Goal: Task Accomplishment & Management: Manage account settings

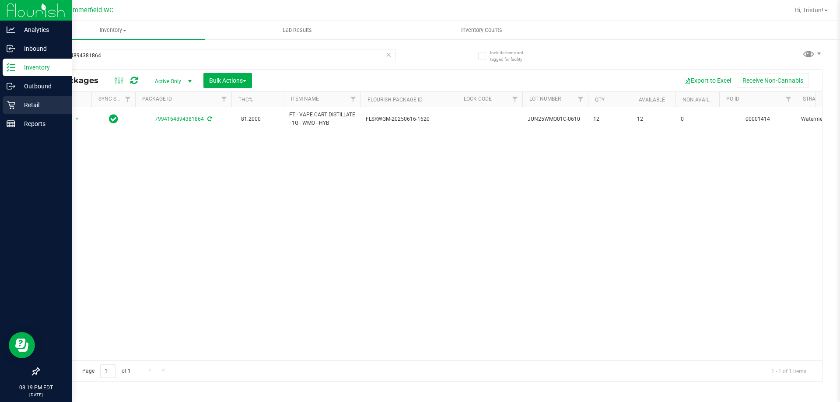
click at [20, 100] on p "Retail" at bounding box center [41, 105] width 52 height 10
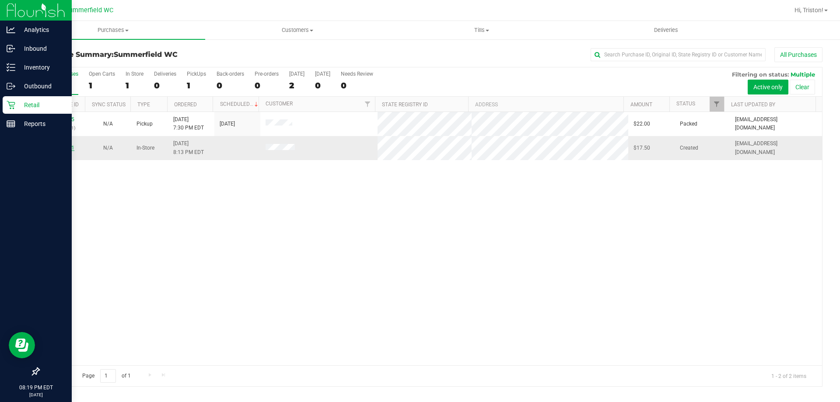
click at [62, 146] on link "11837481" at bounding box center [62, 148] width 24 height 6
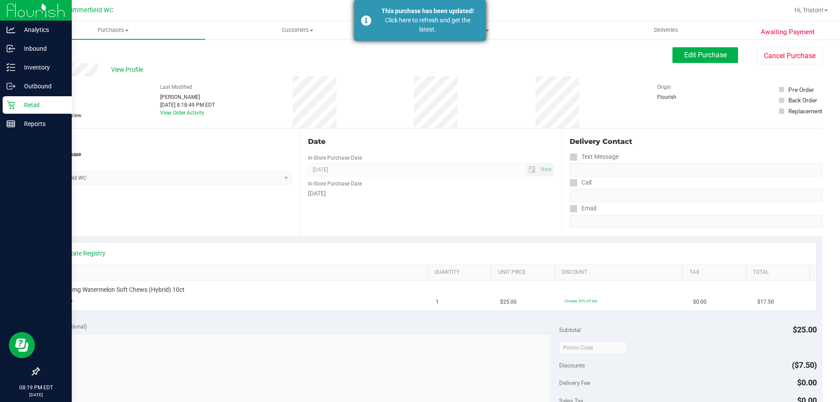
click at [432, 24] on div "Click here to refresh and get the latest." at bounding box center [427, 25] width 103 height 18
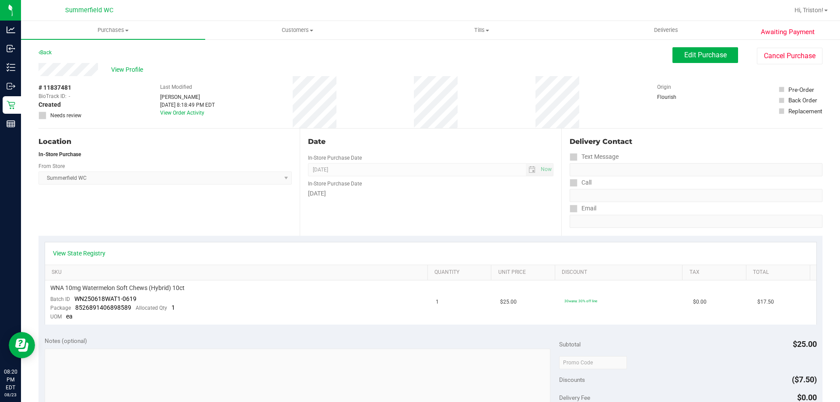
click at [457, 240] on div "View State Registry SKU Quantity Unit Price Discount Tax Total WNA 10mg Waterme…" at bounding box center [430, 283] width 784 height 95
click at [457, 238] on div "View State Registry SKU Quantity Unit Price Discount Tax Total WNA 10mg Waterme…" at bounding box center [430, 283] width 784 height 95
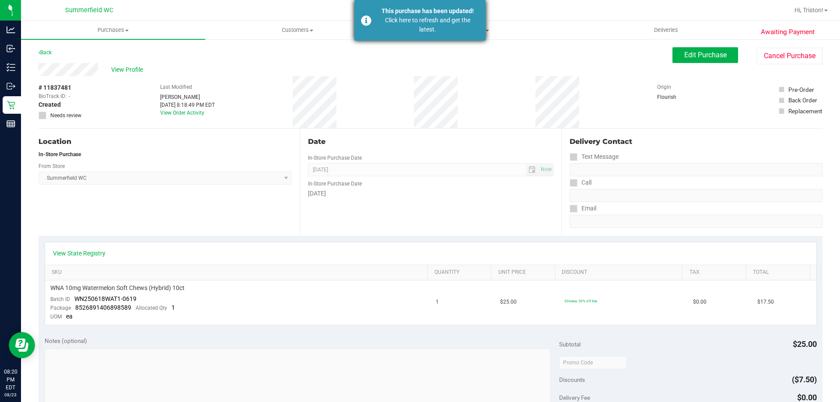
click at [415, 33] on div "Click here to refresh and get the latest." at bounding box center [427, 25] width 103 height 18
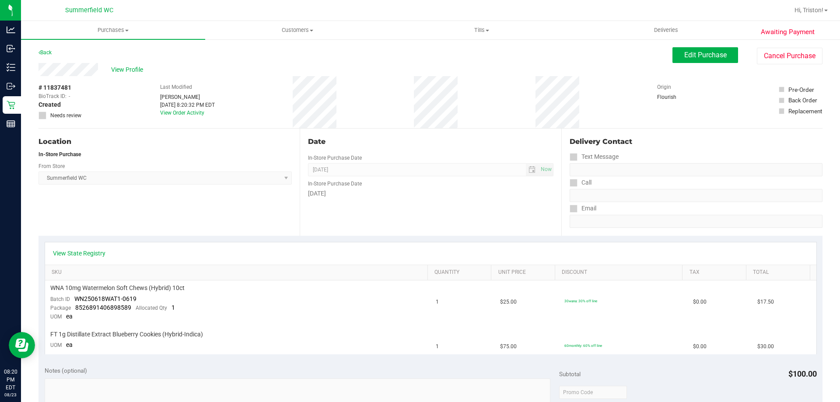
click at [370, 86] on div "# 11837481 BioTrack ID: - Created Needs review Last Modified James Bader Aug 23…" at bounding box center [430, 102] width 784 height 52
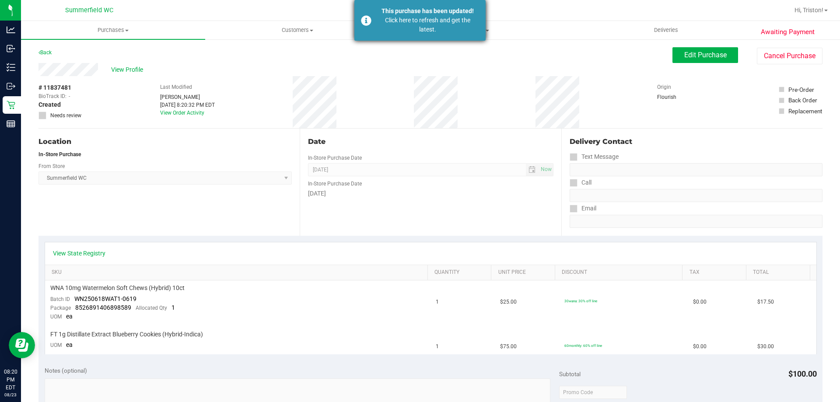
click at [412, 38] on div "This purchase has been updated! Click here to refresh and get the latest." at bounding box center [419, 20] width 131 height 41
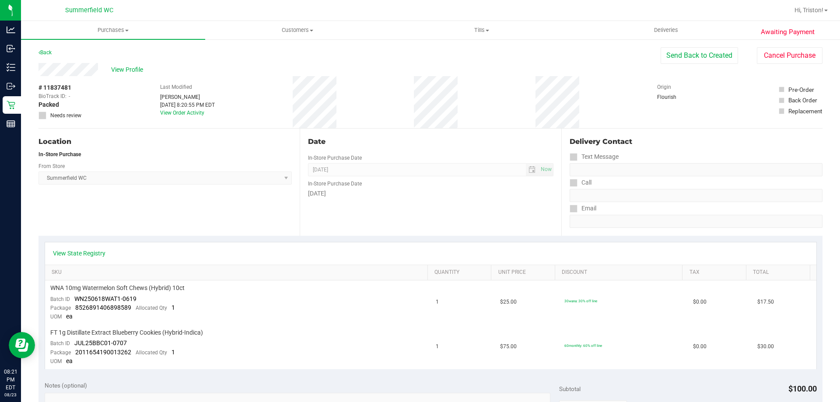
click at [439, 193] on div "[DATE]" at bounding box center [430, 193] width 245 height 9
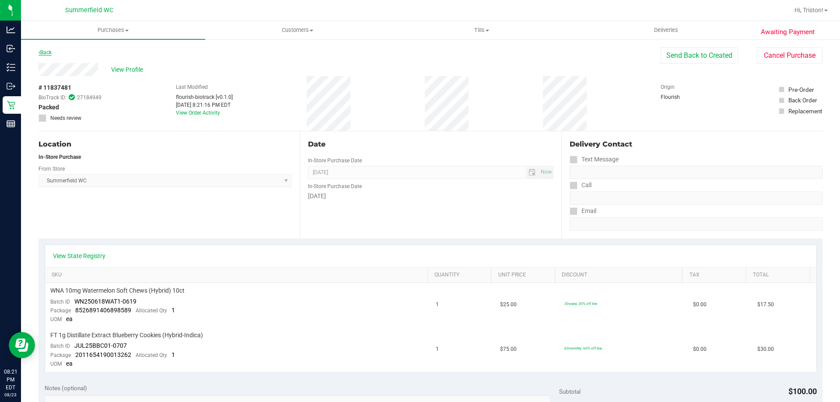
click at [47, 52] on link "Back" at bounding box center [44, 52] width 13 height 6
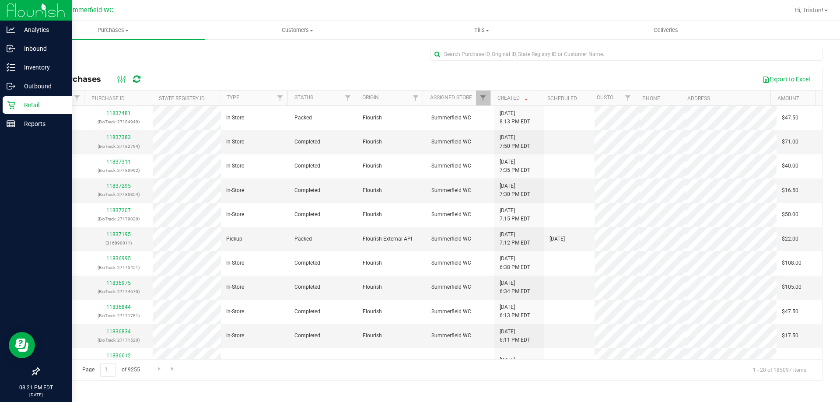
click at [24, 102] on p "Retail" at bounding box center [41, 105] width 52 height 10
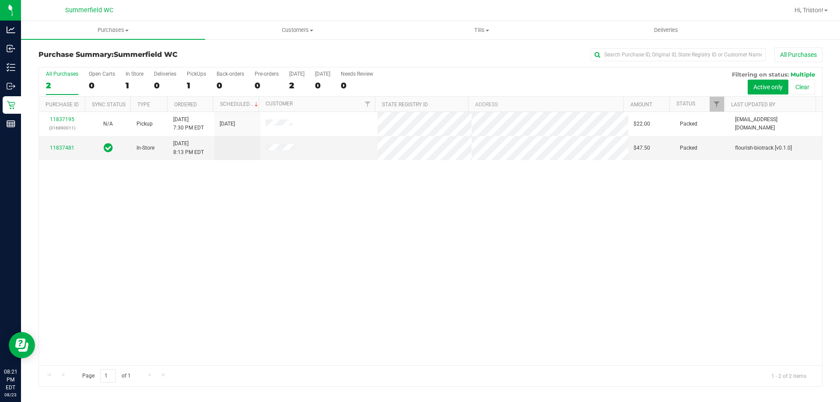
click at [138, 231] on div "11837195 (316890011) N/A Pickup [DATE] 7:30 PM EDT 8/23/2025 $22.00 Packed [EMA…" at bounding box center [430, 238] width 783 height 253
click at [131, 82] on div "1" at bounding box center [135, 85] width 18 height 10
click at [0, 0] on input "In Store 1" at bounding box center [0, 0] width 0 height 0
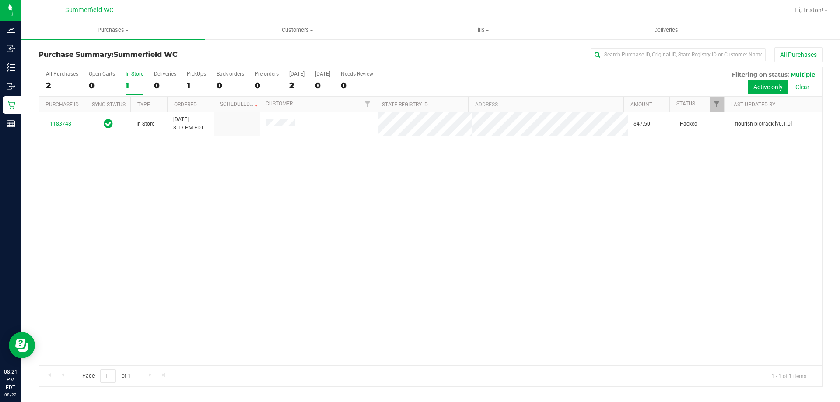
click at [131, 82] on div "1" at bounding box center [135, 85] width 18 height 10
click at [0, 0] on input "In Store 1" at bounding box center [0, 0] width 0 height 0
click at [131, 82] on div "1" at bounding box center [135, 85] width 18 height 10
click at [0, 0] on input "In Store 1" at bounding box center [0, 0] width 0 height 0
click at [131, 82] on div "1" at bounding box center [135, 85] width 18 height 10
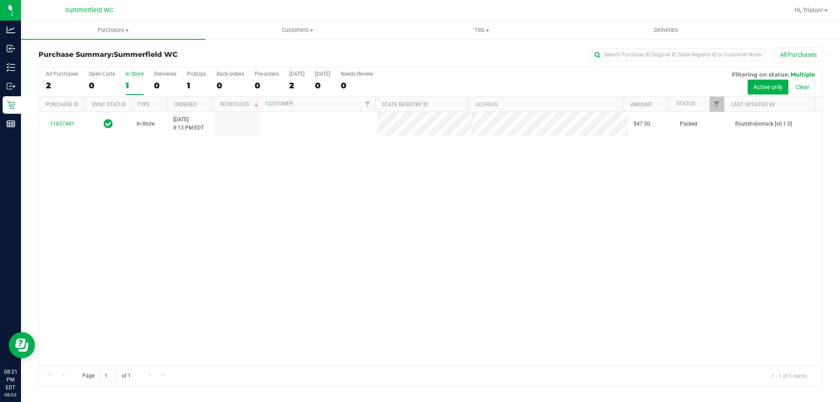
click at [0, 0] on input "In Store 1" at bounding box center [0, 0] width 0 height 0
click at [131, 82] on div "1" at bounding box center [135, 85] width 18 height 10
click at [0, 0] on input "In Store 1" at bounding box center [0, 0] width 0 height 0
click at [131, 82] on div "1" at bounding box center [135, 85] width 18 height 10
click at [0, 0] on input "In Store 1" at bounding box center [0, 0] width 0 height 0
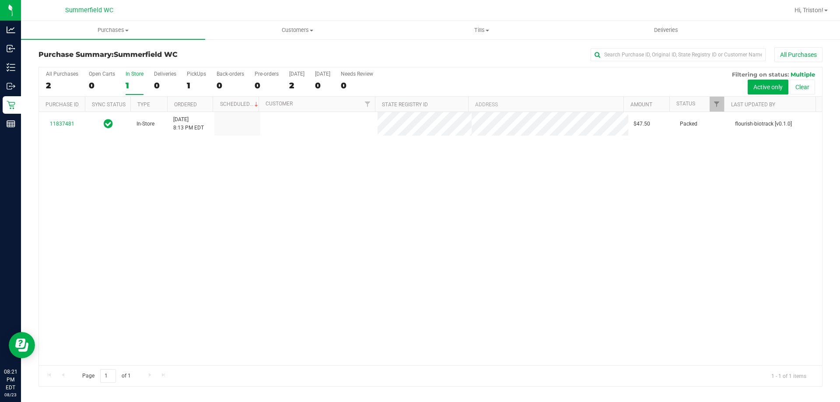
click at [131, 82] on div "1" at bounding box center [135, 85] width 18 height 10
click at [0, 0] on input "In Store 1" at bounding box center [0, 0] width 0 height 0
click at [131, 82] on div "1" at bounding box center [135, 85] width 18 height 10
click at [0, 0] on input "In Store 1" at bounding box center [0, 0] width 0 height 0
click at [131, 82] on div "1" at bounding box center [135, 85] width 18 height 10
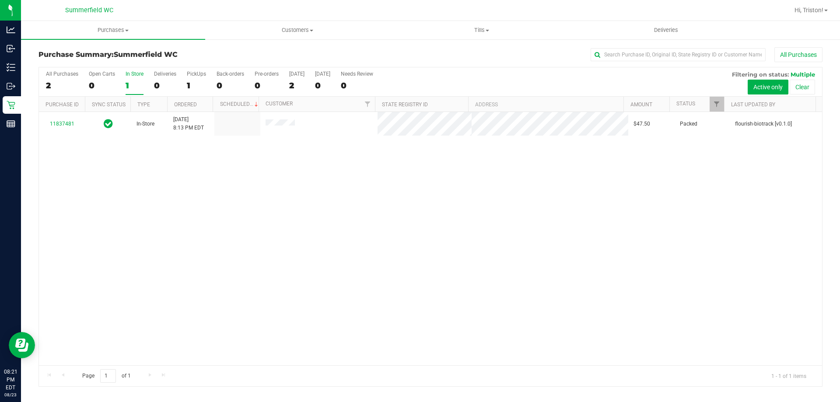
click at [0, 0] on input "In Store 1" at bounding box center [0, 0] width 0 height 0
click at [131, 82] on div "1" at bounding box center [135, 85] width 18 height 10
click at [0, 0] on input "In Store 1" at bounding box center [0, 0] width 0 height 0
click at [131, 82] on div "1" at bounding box center [135, 85] width 18 height 10
click at [0, 0] on input "In Store 1" at bounding box center [0, 0] width 0 height 0
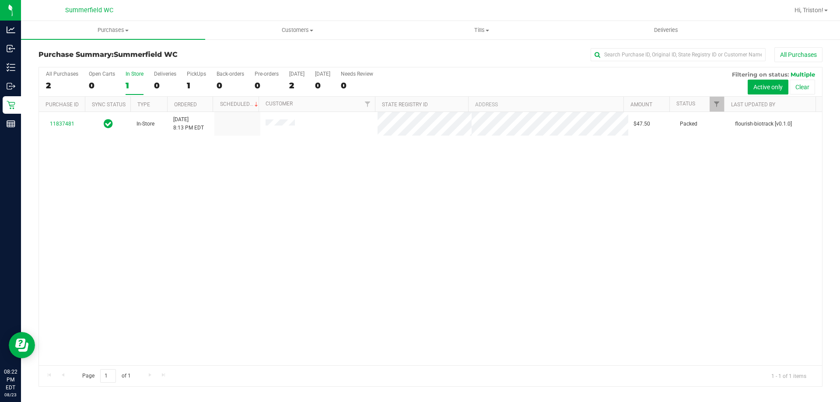
click at [131, 82] on div "1" at bounding box center [135, 85] width 18 height 10
click at [0, 0] on input "In Store 1" at bounding box center [0, 0] width 0 height 0
click at [131, 82] on div "1" at bounding box center [135, 85] width 18 height 10
click at [0, 0] on input "In Store 1" at bounding box center [0, 0] width 0 height 0
click at [131, 82] on div "1" at bounding box center [135, 85] width 18 height 10
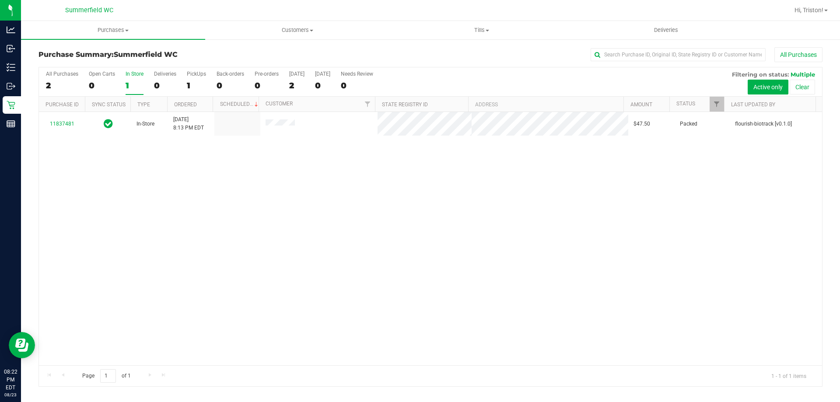
click at [0, 0] on input "In Store 1" at bounding box center [0, 0] width 0 height 0
click at [135, 81] on div "1" at bounding box center [135, 85] width 18 height 10
click at [0, 0] on input "In Store 1" at bounding box center [0, 0] width 0 height 0
click at [135, 81] on div "1" at bounding box center [135, 85] width 18 height 10
click at [0, 0] on input "In Store 1" at bounding box center [0, 0] width 0 height 0
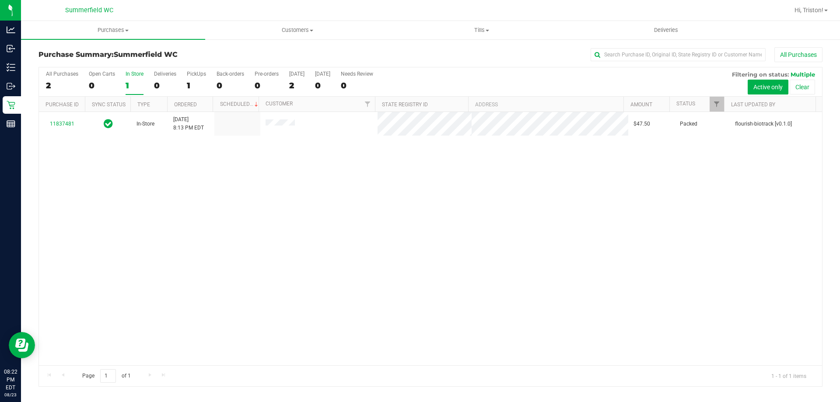
click at [135, 81] on div "1" at bounding box center [135, 85] width 18 height 10
click at [0, 0] on input "In Store 1" at bounding box center [0, 0] width 0 height 0
click at [135, 81] on div "1" at bounding box center [135, 85] width 18 height 10
click at [0, 0] on input "In Store 1" at bounding box center [0, 0] width 0 height 0
click at [135, 81] on div "1" at bounding box center [135, 85] width 18 height 10
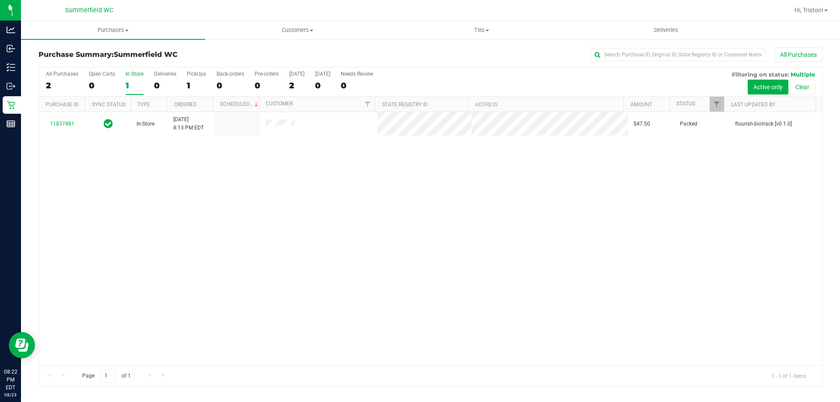
click at [0, 0] on input "In Store 1" at bounding box center [0, 0] width 0 height 0
click at [135, 81] on div "1" at bounding box center [135, 85] width 18 height 10
click at [0, 0] on input "In Store 1" at bounding box center [0, 0] width 0 height 0
click at [135, 81] on div "1" at bounding box center [135, 85] width 18 height 10
click at [0, 0] on input "In Store 1" at bounding box center [0, 0] width 0 height 0
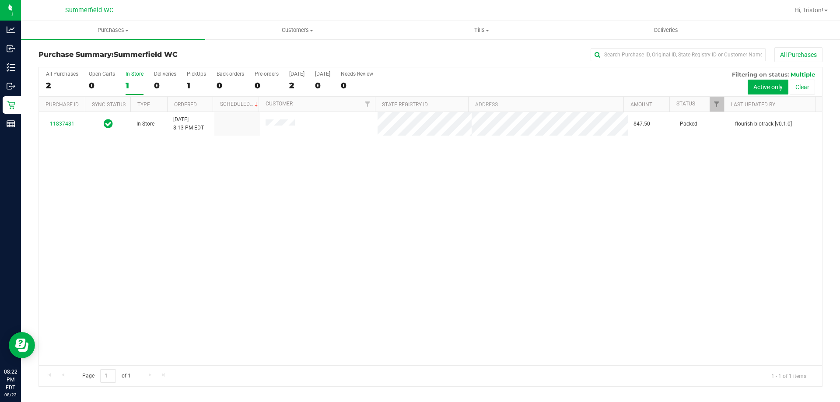
click at [135, 80] on div "1" at bounding box center [135, 85] width 18 height 10
click at [0, 0] on input "In Store 1" at bounding box center [0, 0] width 0 height 0
click at [134, 72] on div "In Store" at bounding box center [135, 74] width 18 height 6
click at [0, 0] on input "In Store 1" at bounding box center [0, 0] width 0 height 0
click at [130, 83] on div "1" at bounding box center [135, 85] width 18 height 10
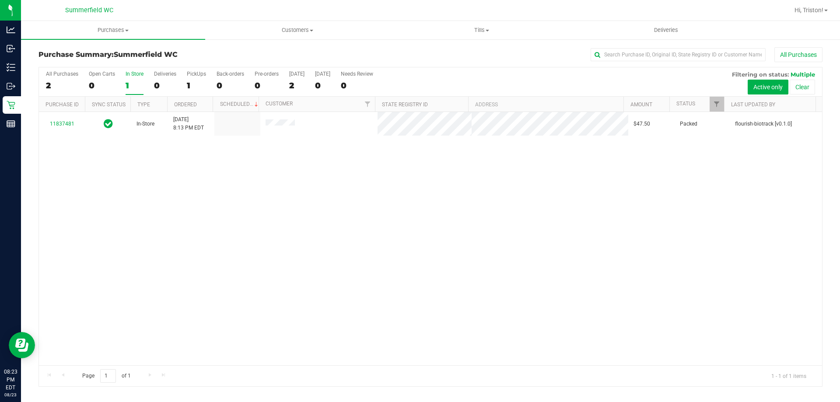
click at [0, 0] on input "In Store 1" at bounding box center [0, 0] width 0 height 0
click at [187, 240] on div at bounding box center [430, 226] width 783 height 319
click at [138, 79] on label "In Store 1" at bounding box center [135, 83] width 18 height 24
click at [0, 0] on input "In Store 1" at bounding box center [0, 0] width 0 height 0
click at [138, 79] on div at bounding box center [430, 226] width 783 height 319
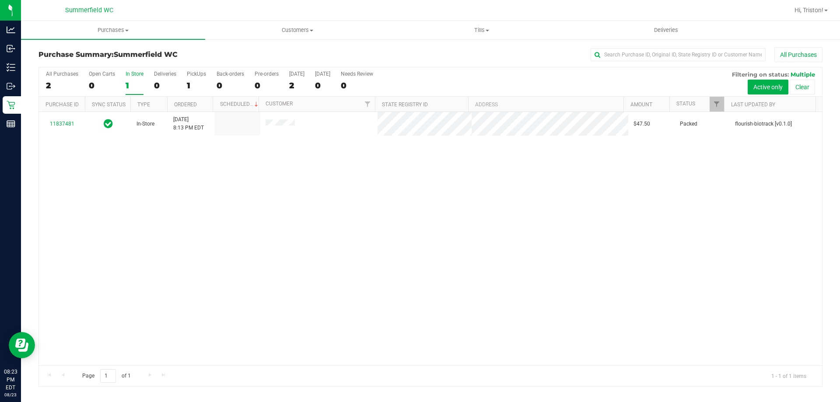
click at [188, 369] on div "Page 1 of 1 1 - 1 of 1 items" at bounding box center [430, 375] width 783 height 21
click at [141, 76] on div "In Store" at bounding box center [135, 74] width 18 height 6
click at [0, 0] on input "In Store 1" at bounding box center [0, 0] width 0 height 0
click at [141, 76] on div "In Store" at bounding box center [135, 74] width 18 height 6
click at [0, 0] on input "In Store 1" at bounding box center [0, 0] width 0 height 0
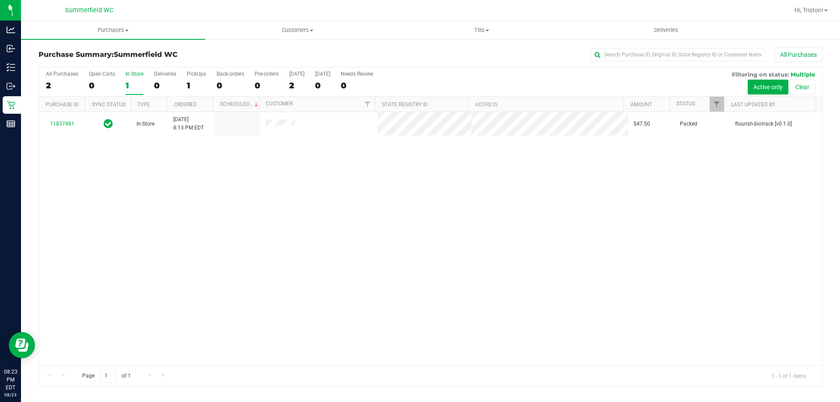
click at [141, 76] on div "In Store" at bounding box center [135, 74] width 18 height 6
click at [0, 0] on input "In Store 1" at bounding box center [0, 0] width 0 height 0
click at [261, 187] on div "11837481 In-Store [DATE] 8:13 PM EDT $47.50 Packed flourish-biotrack [v0.1.0]" at bounding box center [430, 238] width 783 height 253
click at [138, 78] on label "In Store 1" at bounding box center [135, 83] width 18 height 24
click at [0, 0] on input "In Store 1" at bounding box center [0, 0] width 0 height 0
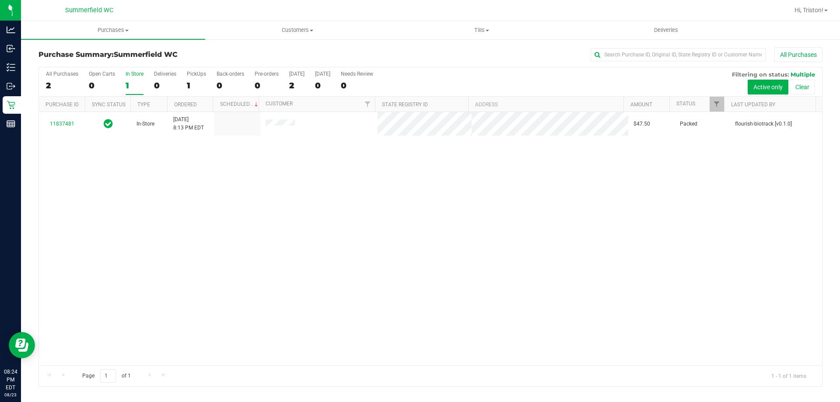
click at [349, 251] on div "11837481 In-Store [DATE] 8:13 PM EDT $47.50 Packed flourish-biotrack [v0.1.0]" at bounding box center [430, 238] width 783 height 253
click at [132, 86] on div "1" at bounding box center [135, 85] width 18 height 10
click at [0, 0] on input "In Store 1" at bounding box center [0, 0] width 0 height 0
click at [131, 86] on div "1" at bounding box center [135, 85] width 18 height 10
click at [0, 0] on input "In Store 1" at bounding box center [0, 0] width 0 height 0
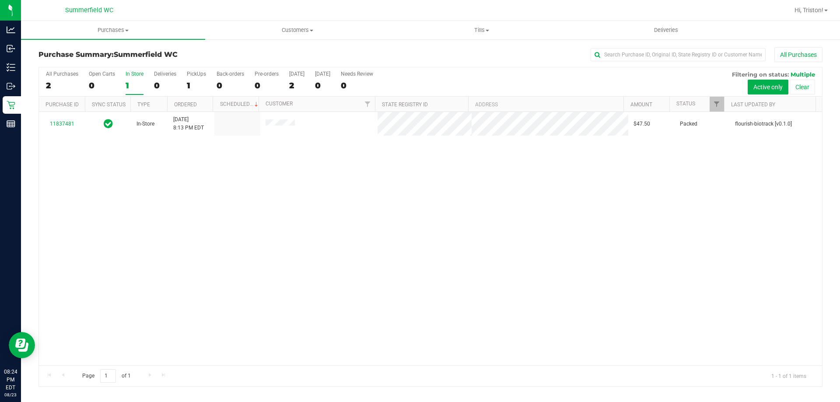
click at [137, 82] on div "1" at bounding box center [135, 85] width 18 height 10
click at [0, 0] on input "In Store 1" at bounding box center [0, 0] width 0 height 0
click at [137, 82] on div "1" at bounding box center [135, 85] width 18 height 10
click at [0, 0] on input "In Store 1" at bounding box center [0, 0] width 0 height 0
click at [137, 82] on div "1" at bounding box center [135, 85] width 18 height 10
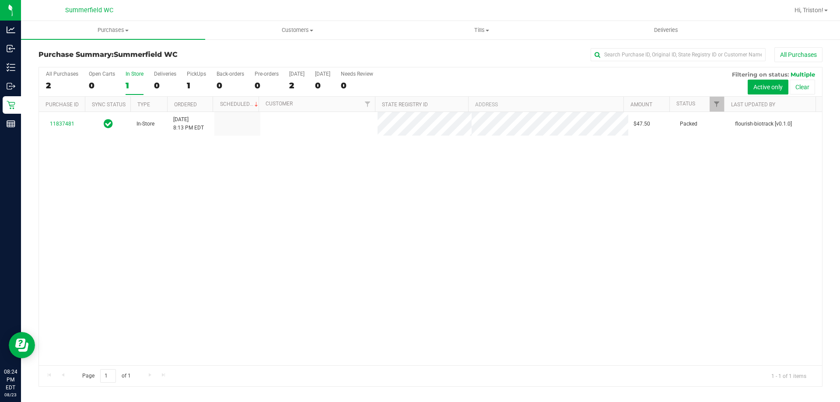
click at [0, 0] on input "In Store 1" at bounding box center [0, 0] width 0 height 0
click at [137, 82] on div "1" at bounding box center [135, 85] width 18 height 10
click at [0, 0] on input "In Store 1" at bounding box center [0, 0] width 0 height 0
click at [137, 82] on div "1" at bounding box center [135, 85] width 18 height 10
click at [0, 0] on input "In Store 1" at bounding box center [0, 0] width 0 height 0
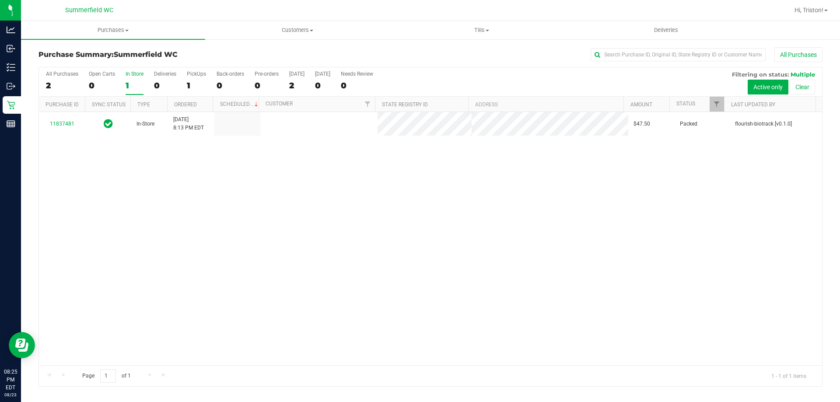
click at [137, 82] on div "1" at bounding box center [135, 85] width 18 height 10
click at [0, 0] on input "In Store 1" at bounding box center [0, 0] width 0 height 0
click at [137, 82] on div "1" at bounding box center [135, 85] width 18 height 10
click at [0, 0] on input "In Store 1" at bounding box center [0, 0] width 0 height 0
click at [137, 82] on div at bounding box center [430, 226] width 783 height 319
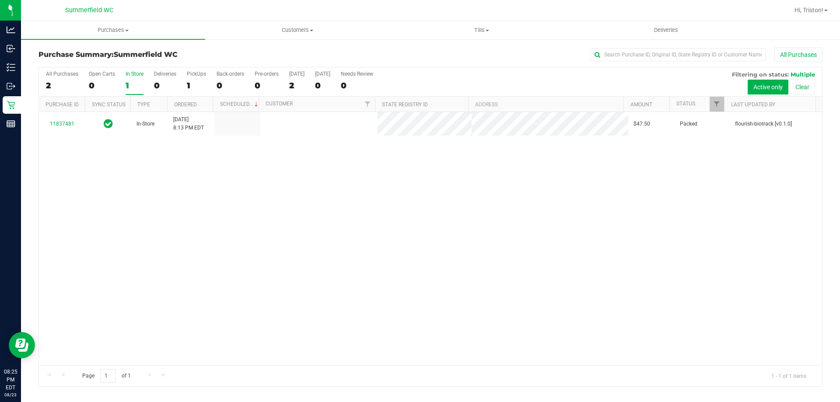
click at [132, 80] on div "1" at bounding box center [135, 85] width 18 height 10
click at [0, 0] on input "In Store 1" at bounding box center [0, 0] width 0 height 0
click at [132, 89] on div "1" at bounding box center [135, 85] width 18 height 10
click at [0, 0] on input "In Store 1" at bounding box center [0, 0] width 0 height 0
click at [290, 227] on div "No results found." at bounding box center [430, 268] width 783 height 312
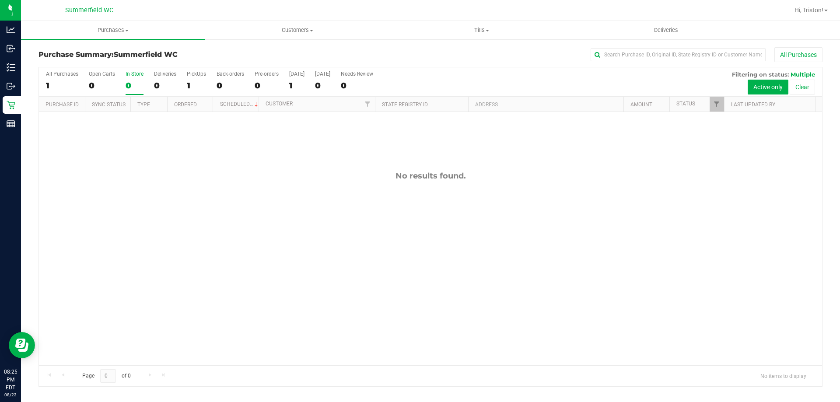
drag, startPoint x: 312, startPoint y: 202, endPoint x: 309, endPoint y: 197, distance: 5.9
click at [310, 199] on div "No results found." at bounding box center [430, 268] width 783 height 312
click at [309, 197] on div "No results found." at bounding box center [430, 268] width 783 height 312
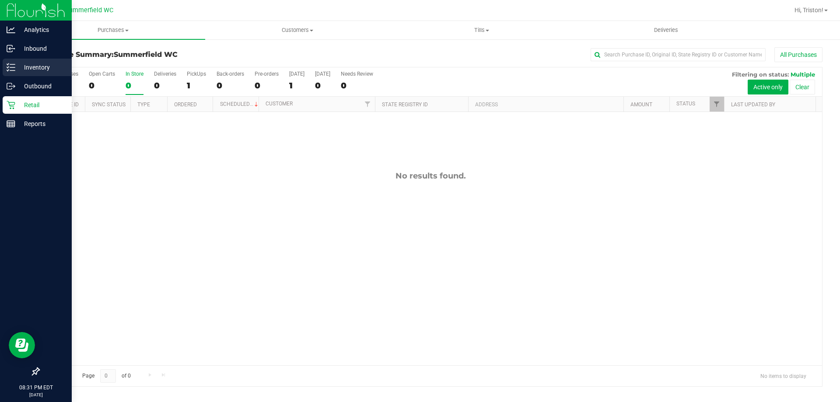
click at [20, 70] on p "Inventory" at bounding box center [41, 67] width 52 height 10
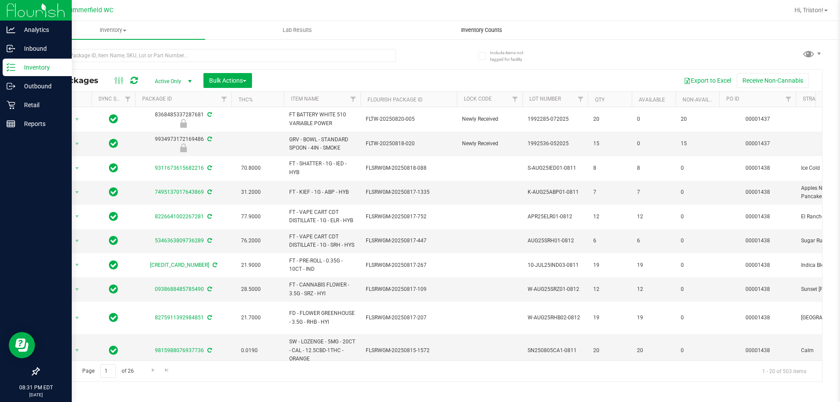
click at [480, 31] on span "Inventory Counts" at bounding box center [481, 30] width 65 height 8
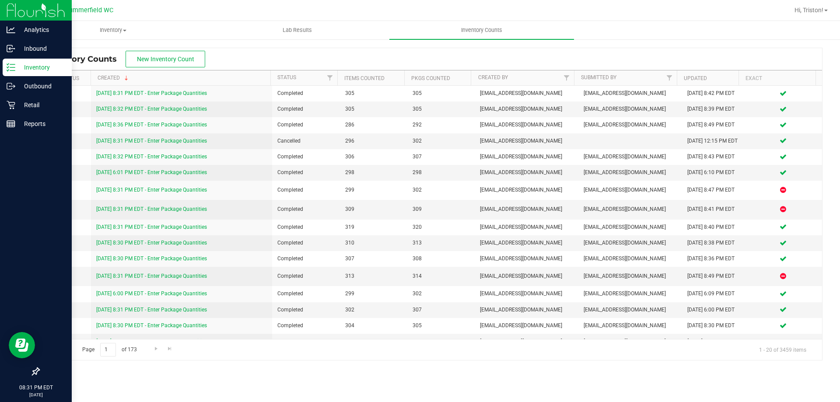
click at [31, 73] on div "Inventory" at bounding box center [37, 67] width 69 height 17
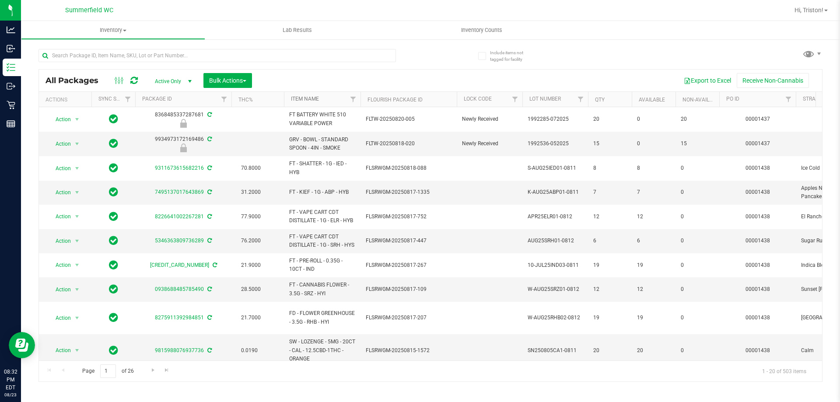
click at [315, 99] on link "Item Name" at bounding box center [305, 99] width 28 height 6
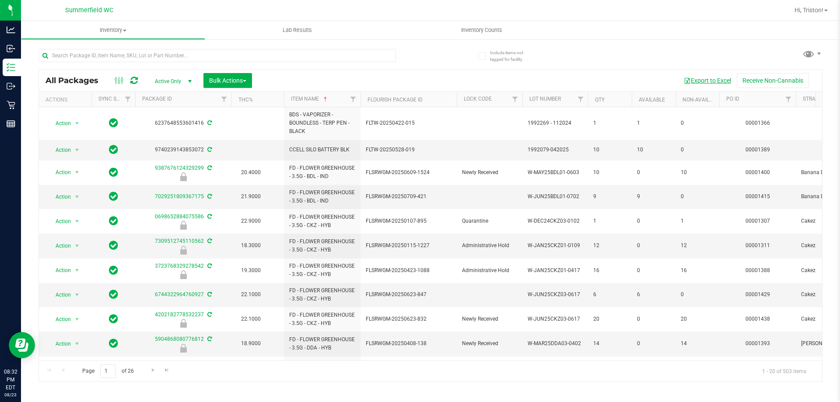
click at [711, 78] on button "Export to Excel" at bounding box center [707, 80] width 59 height 15
click at [492, 37] on uib-tab-heading "Inventory Counts" at bounding box center [481, 30] width 184 height 18
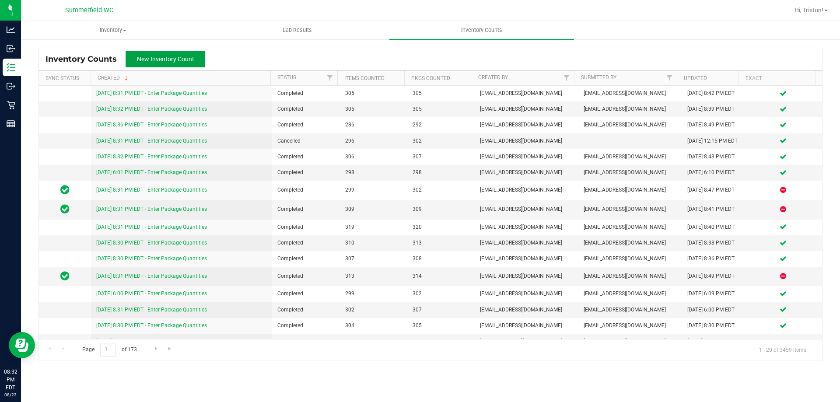
click at [202, 61] on button "New Inventory Count" at bounding box center [166, 59] width 80 height 17
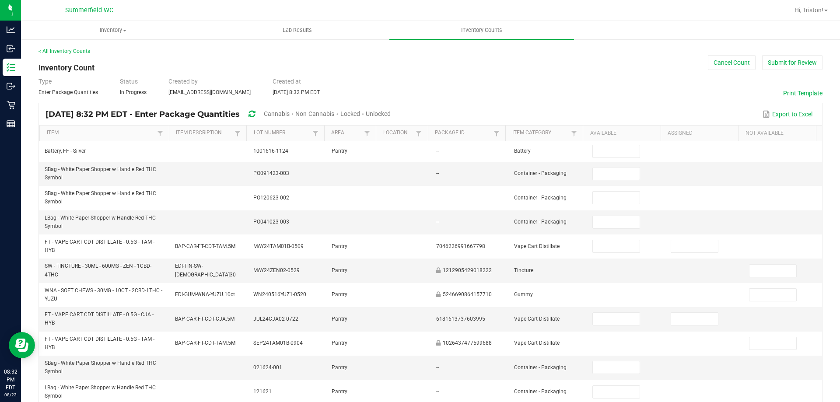
click at [391, 112] on span "Unlocked" at bounding box center [378, 113] width 25 height 7
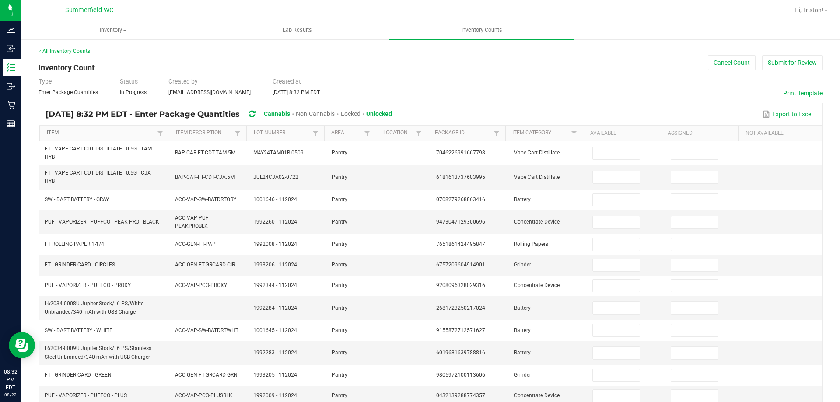
click at [83, 133] on link "Item" at bounding box center [101, 132] width 108 height 7
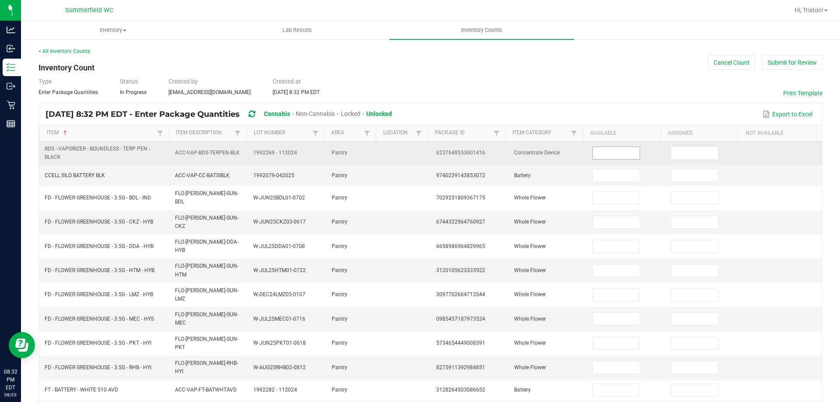
click at [605, 156] on input at bounding box center [616, 153] width 46 height 12
type input "1"
type input "10"
type input "9"
type input "6"
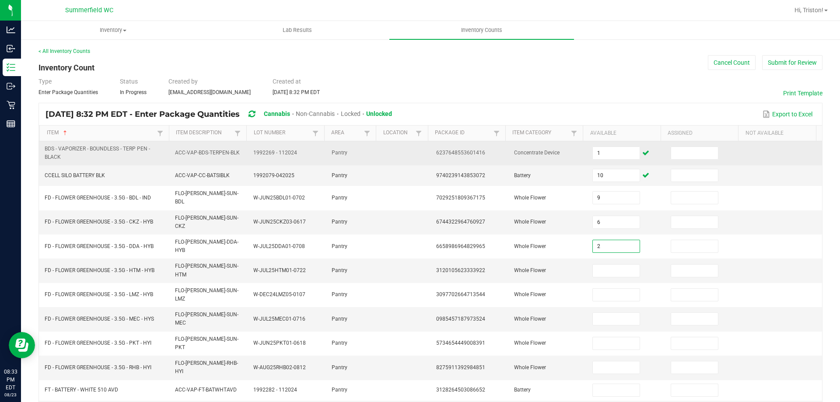
type input "2"
type input "7"
type input "8"
type input "18"
type input "6"
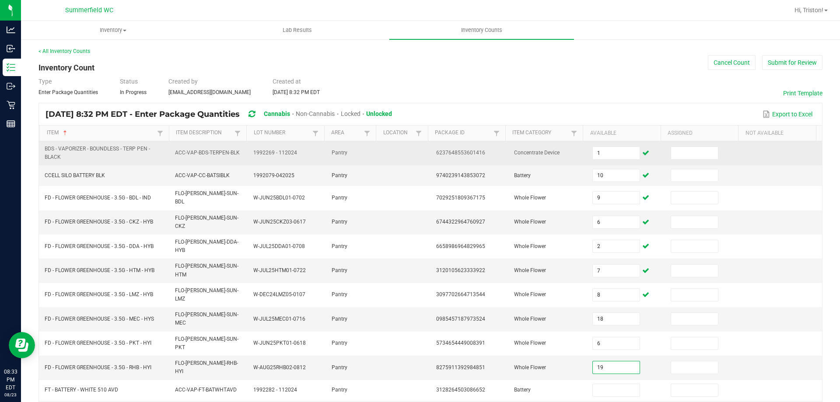
type input "19"
type input "39"
type input "4"
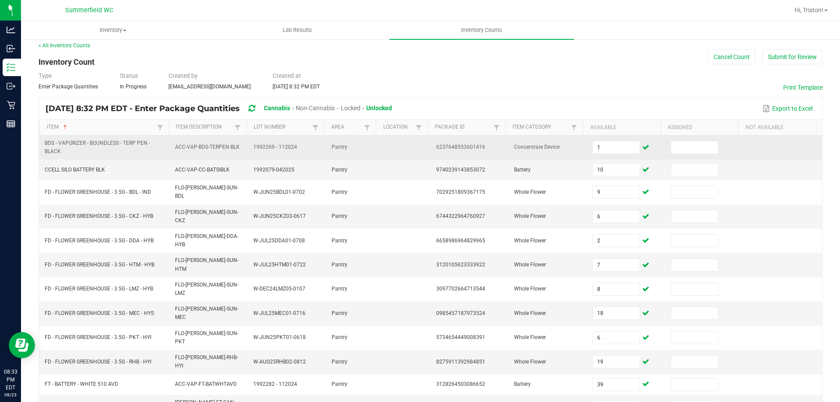
type input "7"
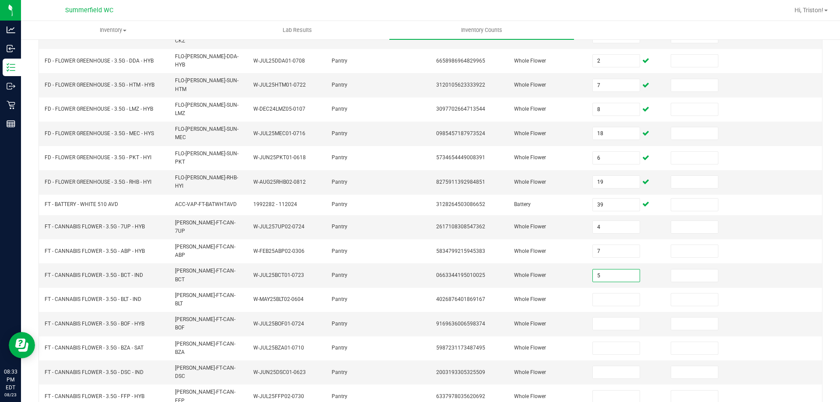
type input "5"
type input "3"
type input "5"
type input "3"
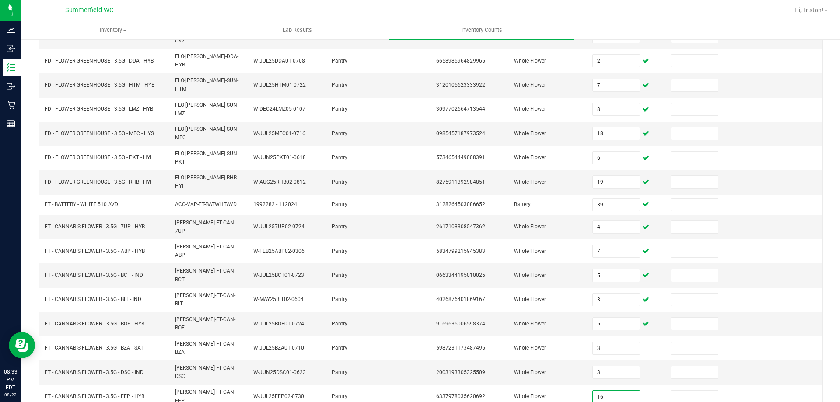
type input "16"
type input "17"
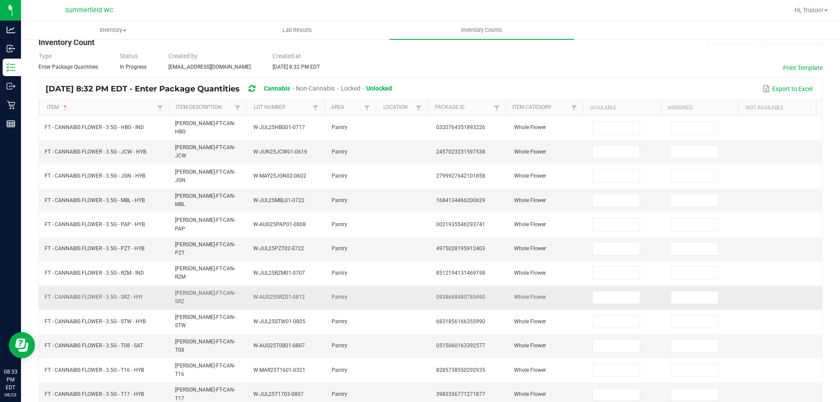
scroll to position [0, 0]
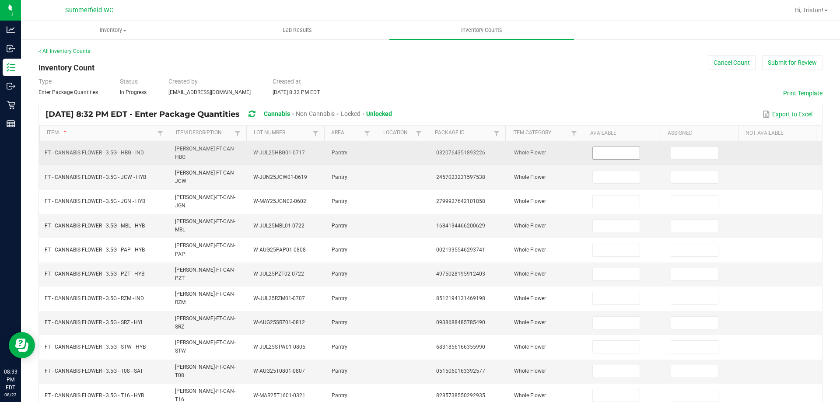
click at [593, 152] on input at bounding box center [616, 153] width 46 height 12
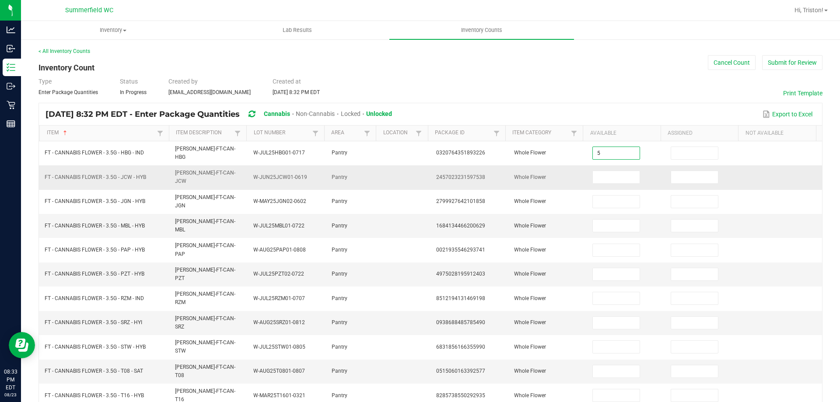
type input "5"
type input "16"
type input "2"
type input "1"
type input "19"
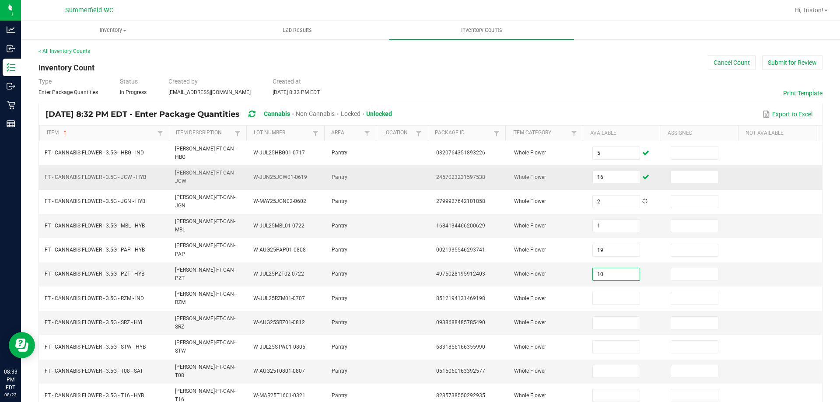
type input "10"
type input "15"
type input "12"
type input "20"
type input "10"
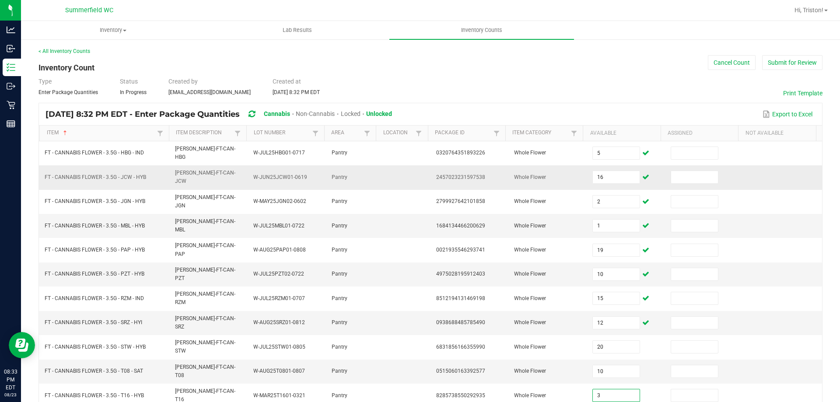
type input "3"
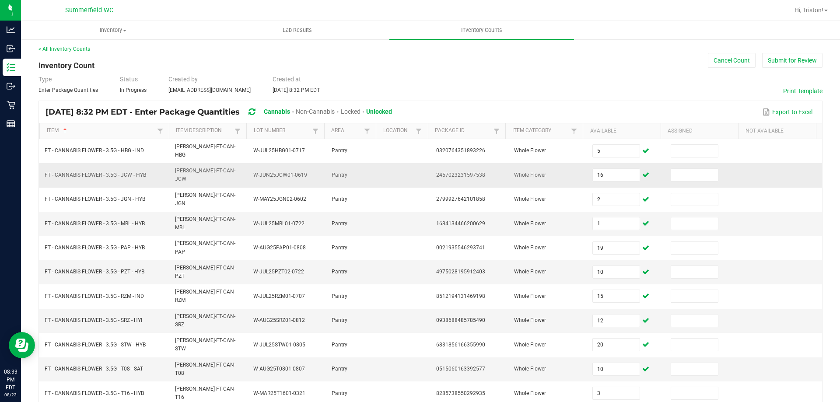
type input "19"
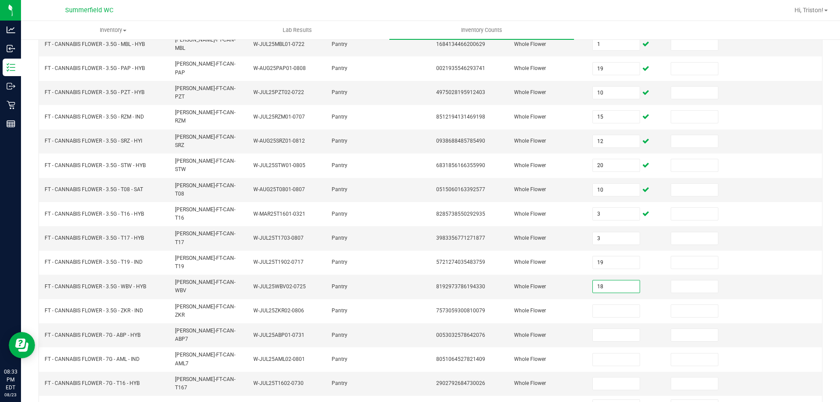
type input "18"
type input "19"
type input "16"
type input "18"
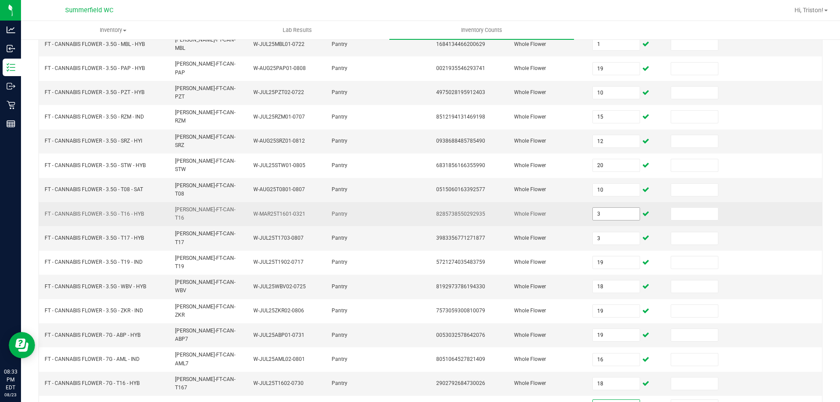
type input "7"
type input "1"
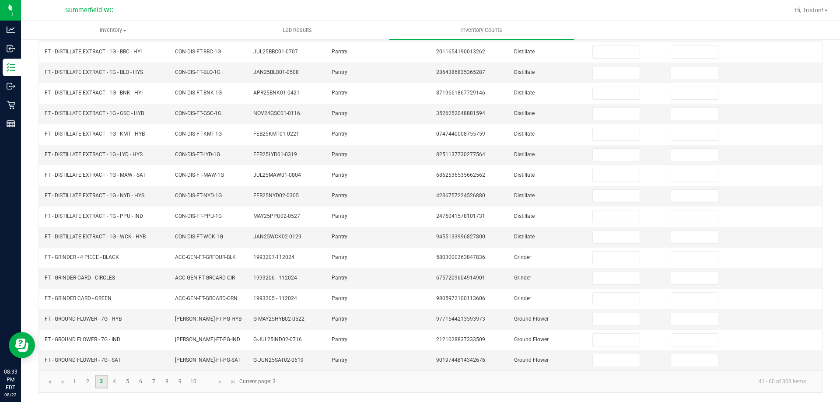
scroll to position [0, 0]
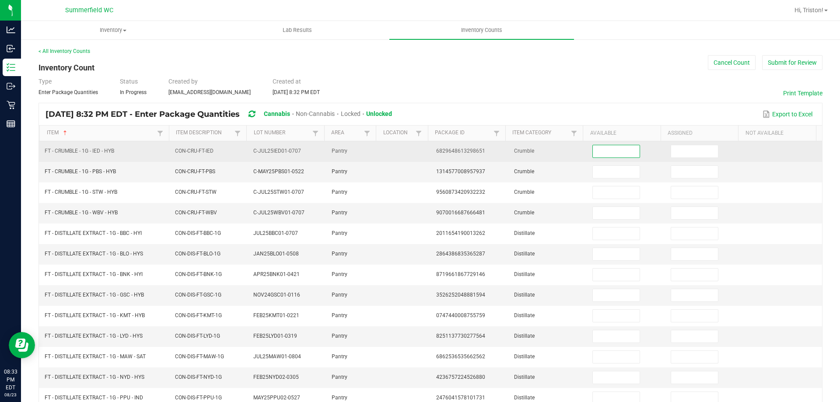
click at [603, 152] on input at bounding box center [616, 151] width 46 height 12
type input "3"
type input "5"
type input "7"
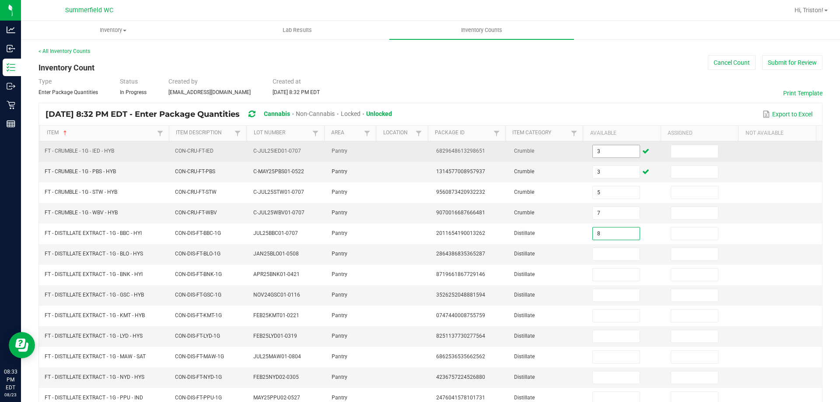
type input "8"
type input "1"
type input "6"
type input "4"
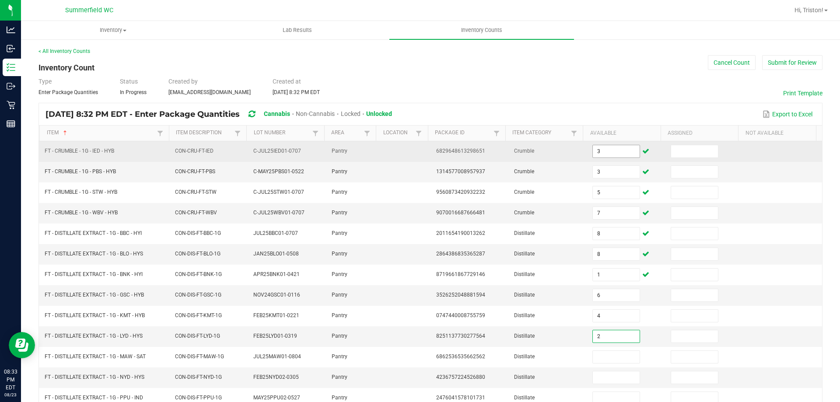
type input "2"
type input "12"
type input "9"
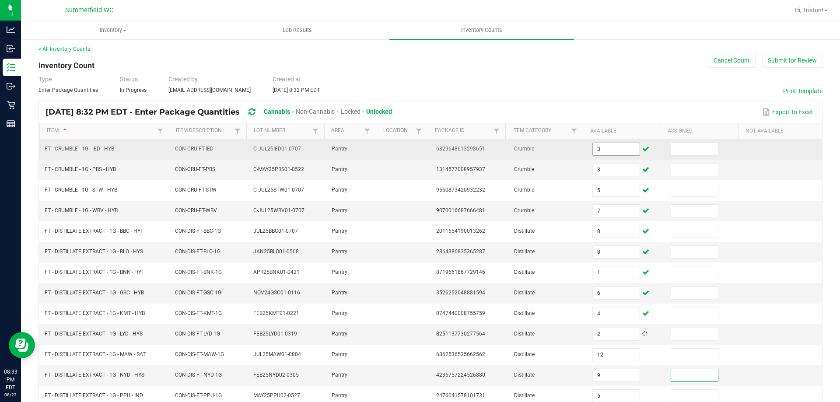
type input "5"
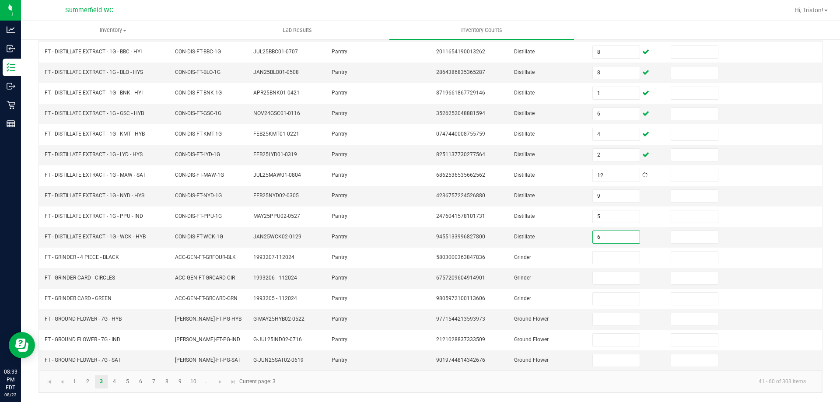
type input "6"
type input "2"
type input "1"
type input "18"
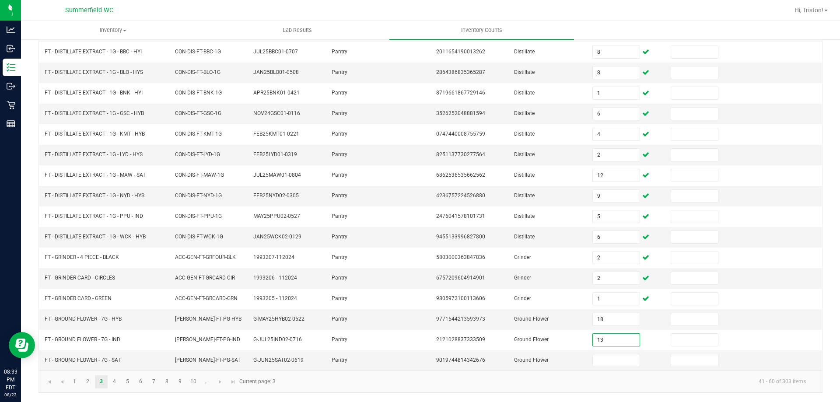
type input "13"
type input "7"
type input "4"
click at [486, 204] on td "4236757224526880" at bounding box center [470, 196] width 78 height 21
click at [114, 377] on link "4" at bounding box center [114, 381] width 13 height 13
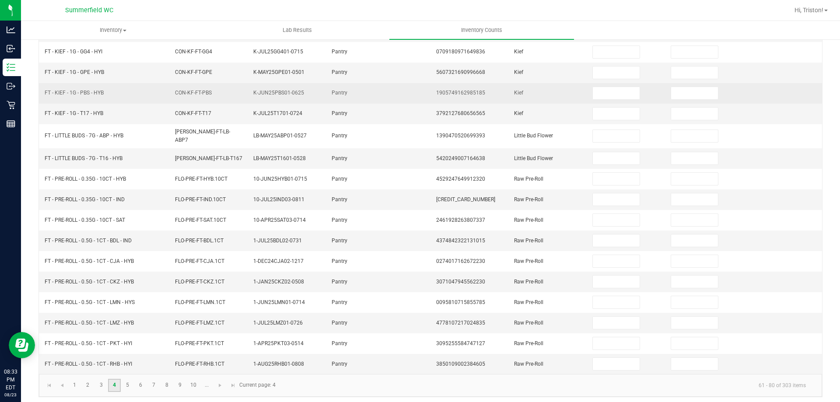
scroll to position [0, 0]
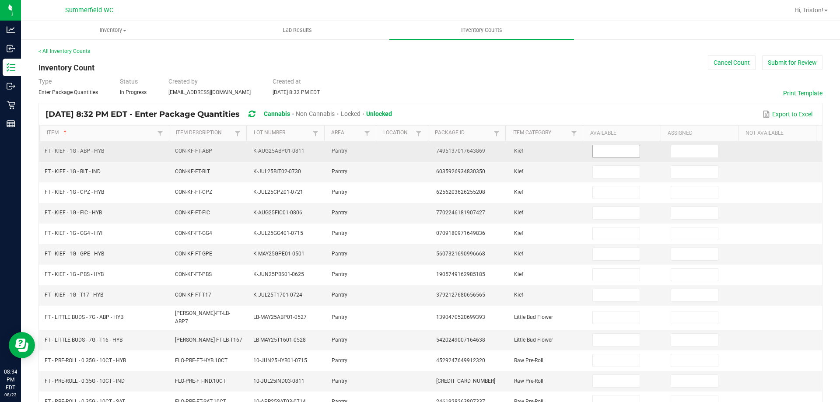
click at [603, 150] on input at bounding box center [616, 151] width 46 height 12
type input "7"
type input "5"
type input "6"
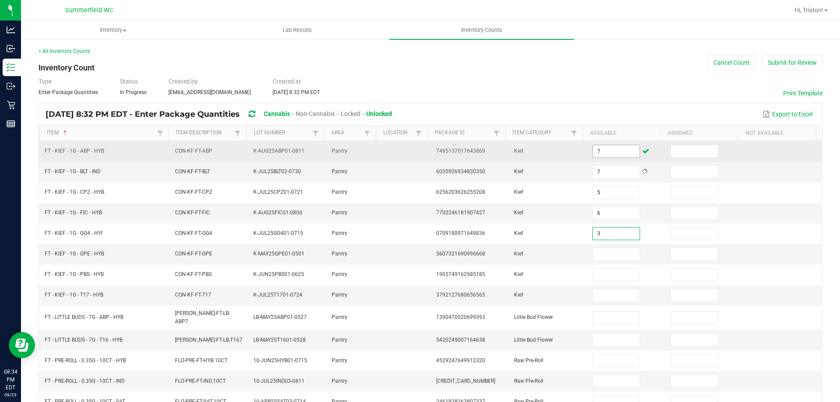
type input "3"
type input "1"
type input "2"
type input "3"
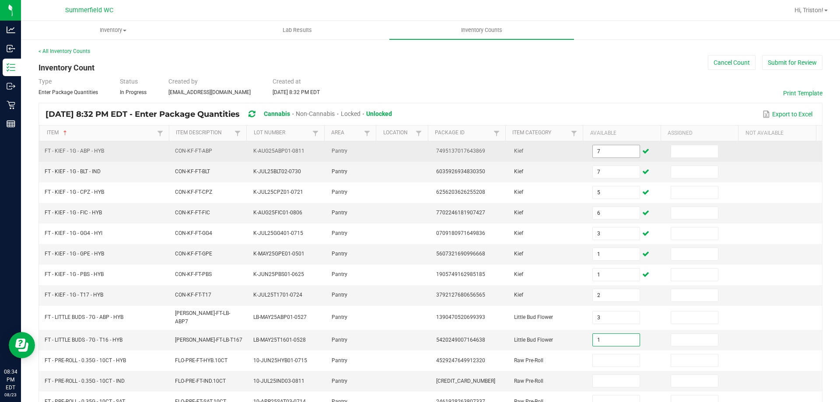
type input "1"
type input "13"
type input "19"
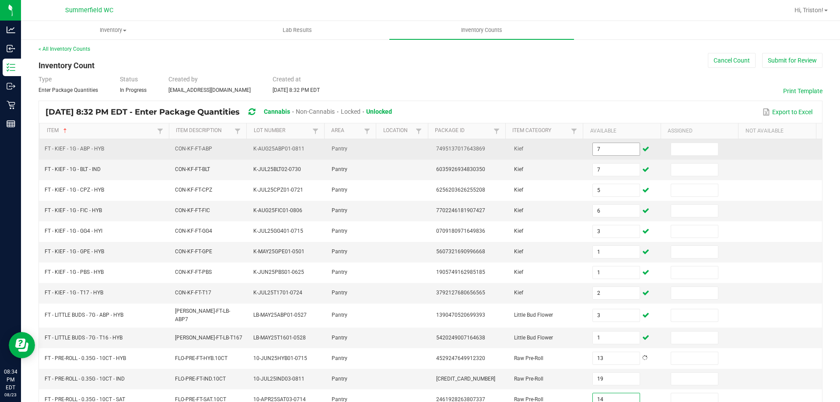
type input "14"
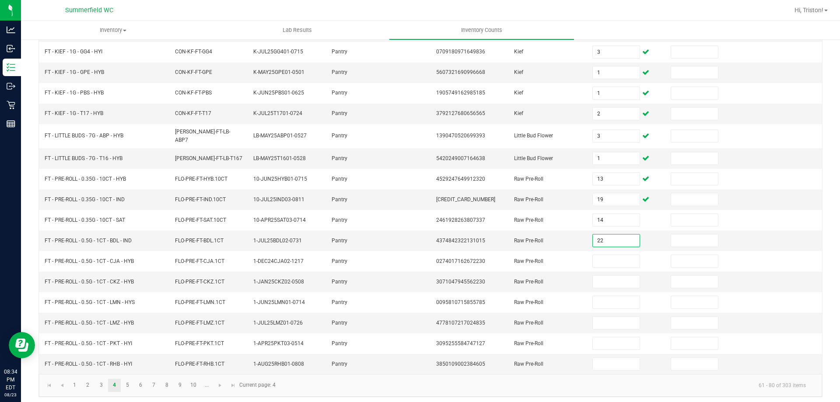
type input "22"
type input "1"
type input "24"
type input "11"
type input "3"
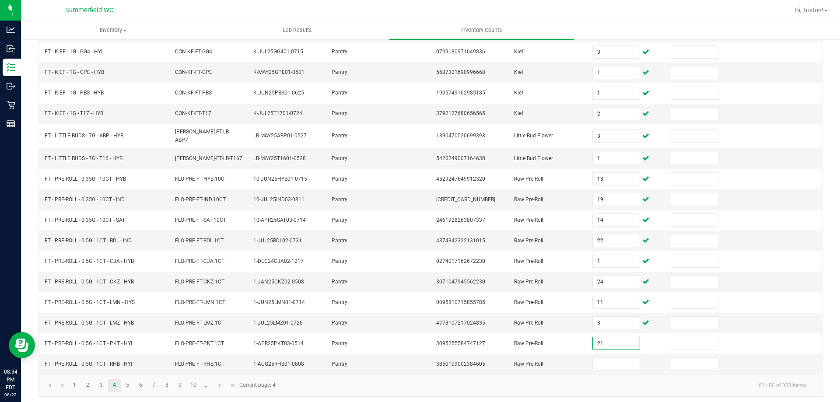
type input "21"
type input "25"
click at [122, 380] on link "5" at bounding box center [127, 385] width 13 height 13
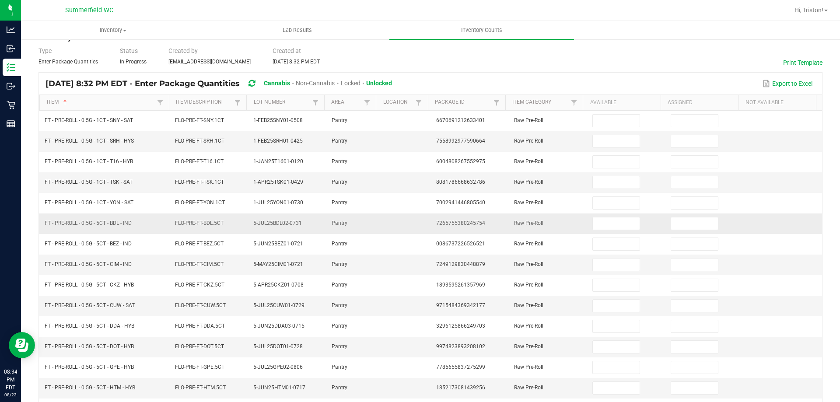
scroll to position [0, 0]
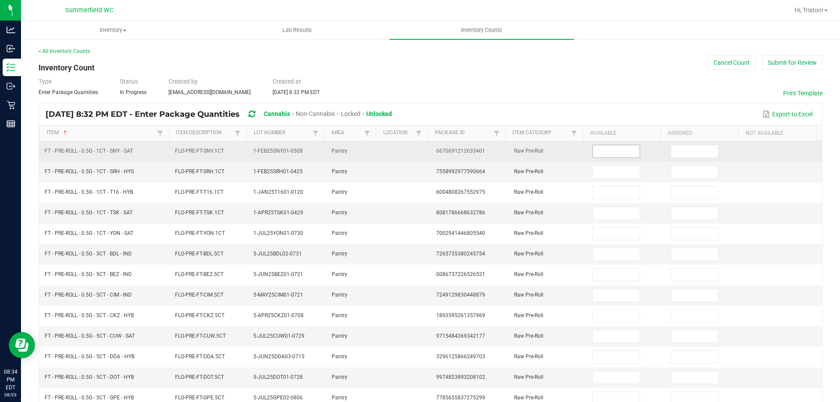
click at [603, 151] on input at bounding box center [616, 151] width 46 height 12
type input "9"
type input "3"
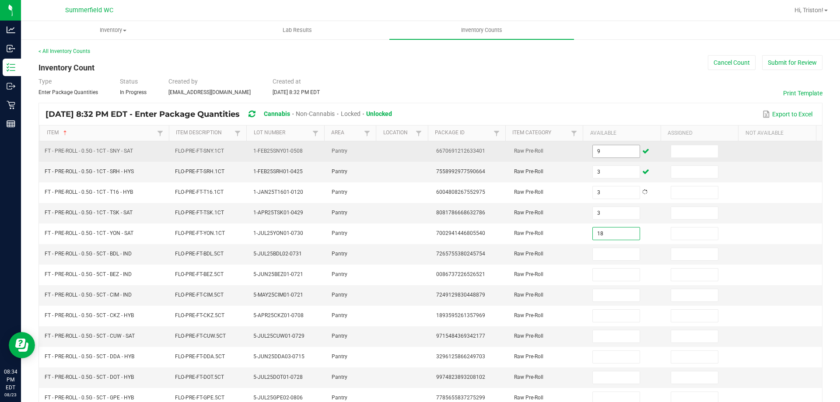
type input "18"
type input "12"
type input "6"
type input "8"
type input "6"
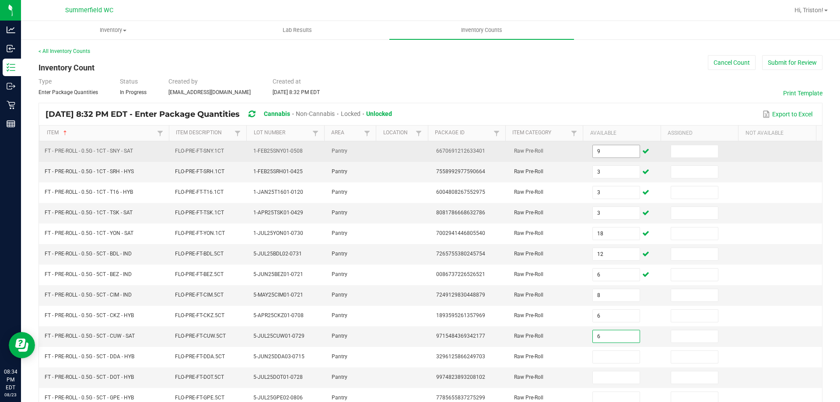
type input "6"
type input "11"
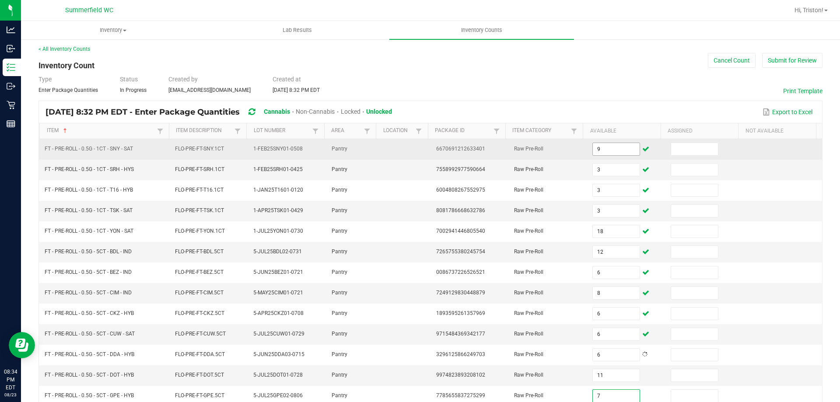
type input "7"
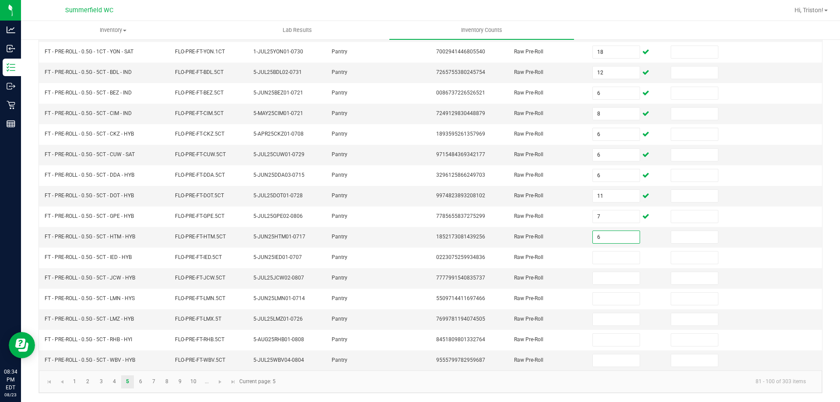
type input "6"
type input "4"
type input "3"
type input "5"
type input "4"
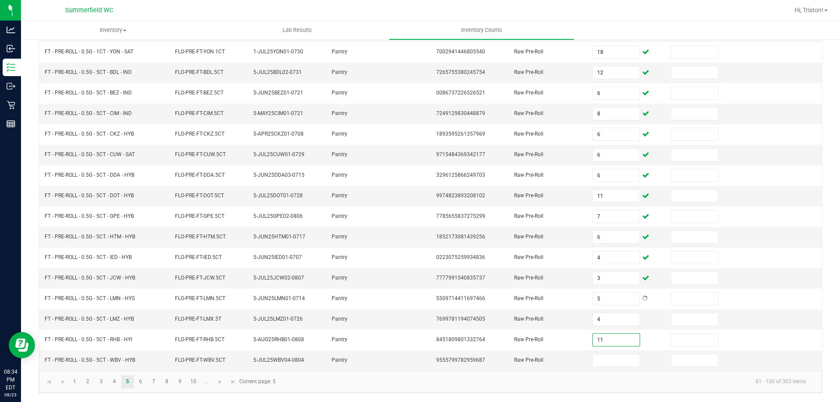
type input "11"
type input "4"
click at [140, 379] on link "6" at bounding box center [140, 381] width 13 height 13
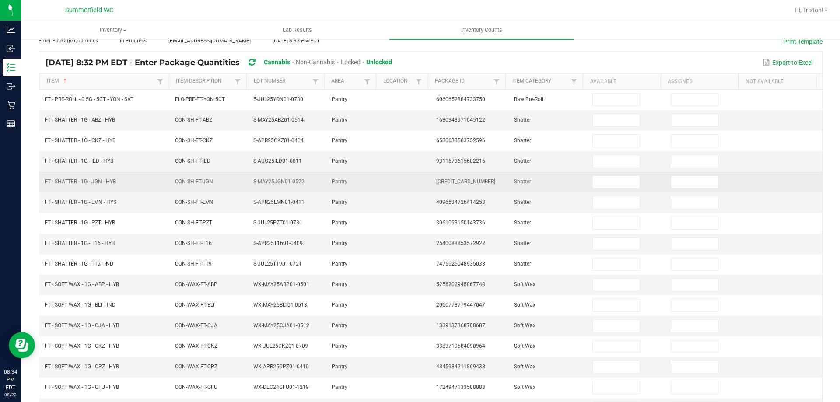
scroll to position [0, 0]
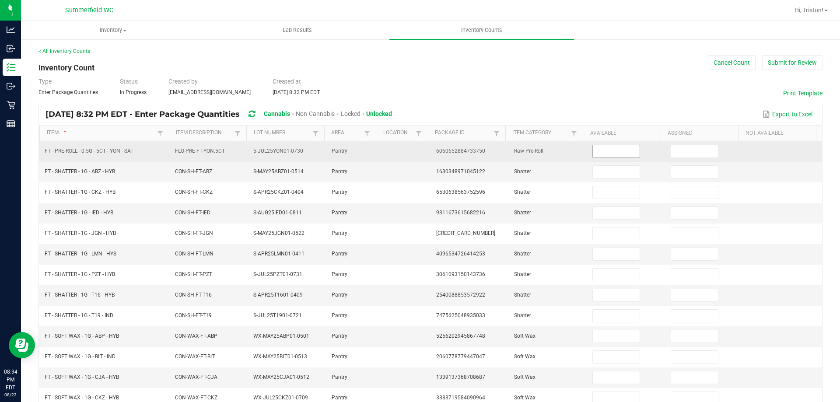
click at [612, 147] on input at bounding box center [616, 151] width 46 height 12
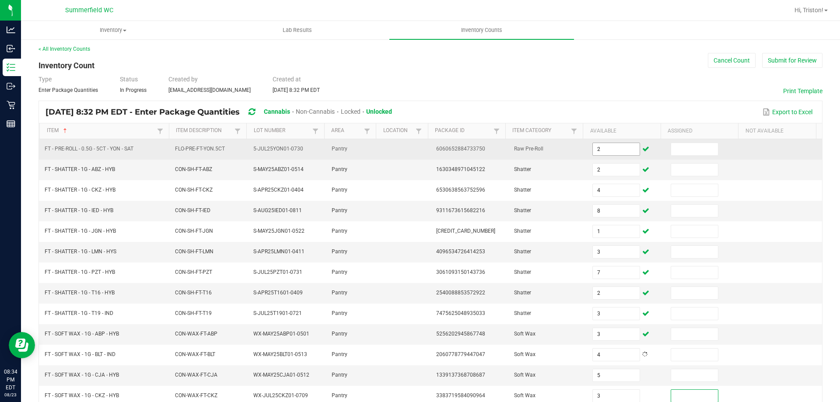
scroll to position [185, 0]
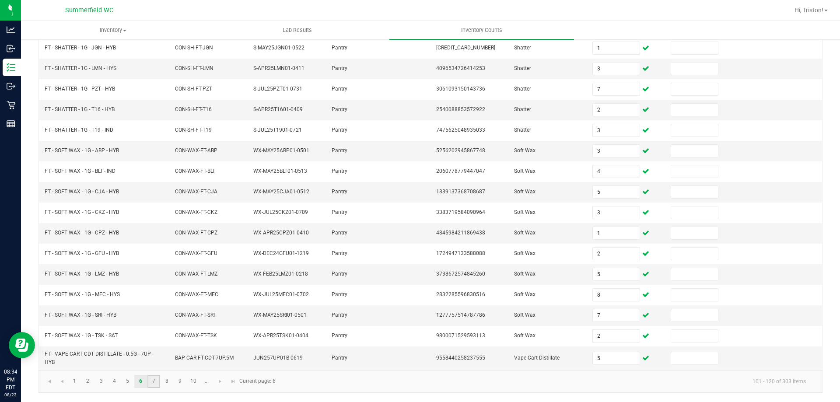
click at [157, 381] on link "7" at bounding box center [153, 381] width 13 height 13
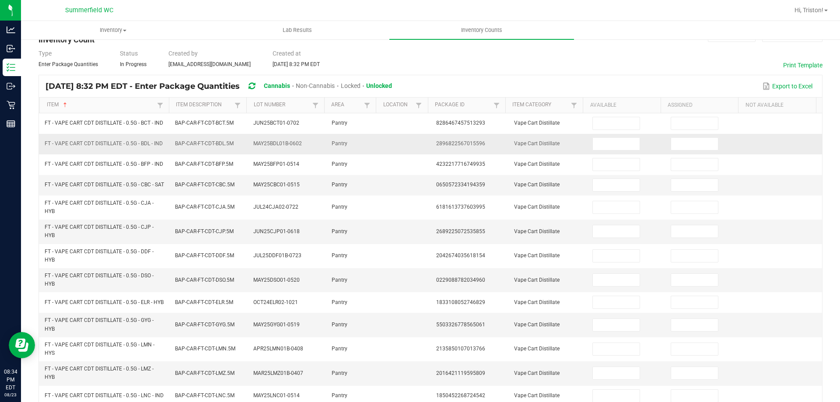
scroll to position [0, 0]
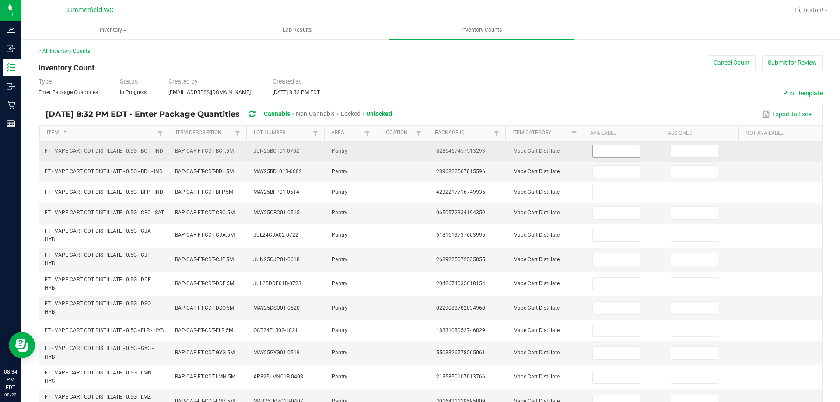
click at [600, 152] on input at bounding box center [616, 151] width 46 height 12
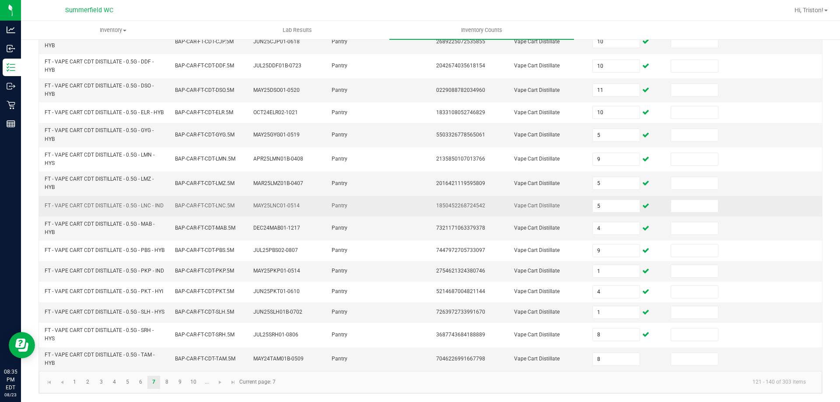
scroll to position [255, 0]
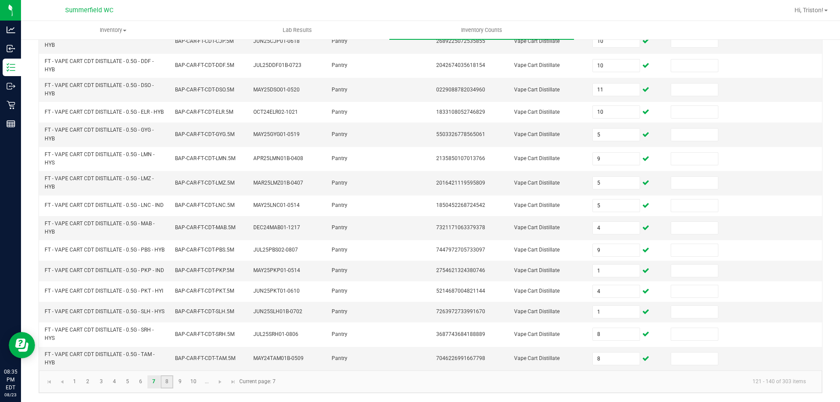
click at [170, 384] on link "8" at bounding box center [166, 381] width 13 height 13
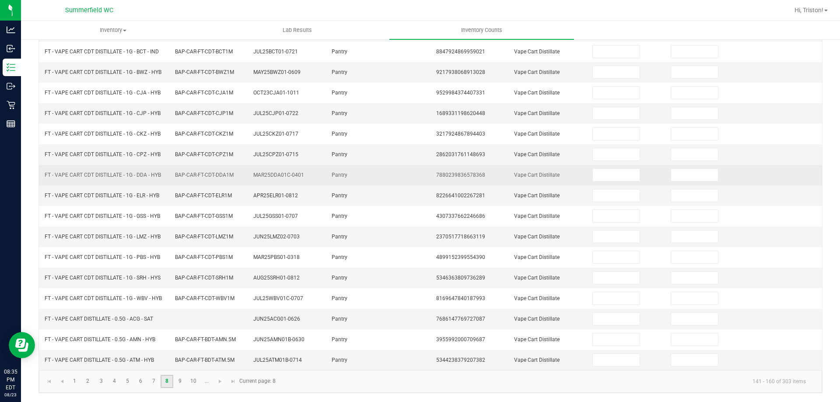
scroll to position [0, 0]
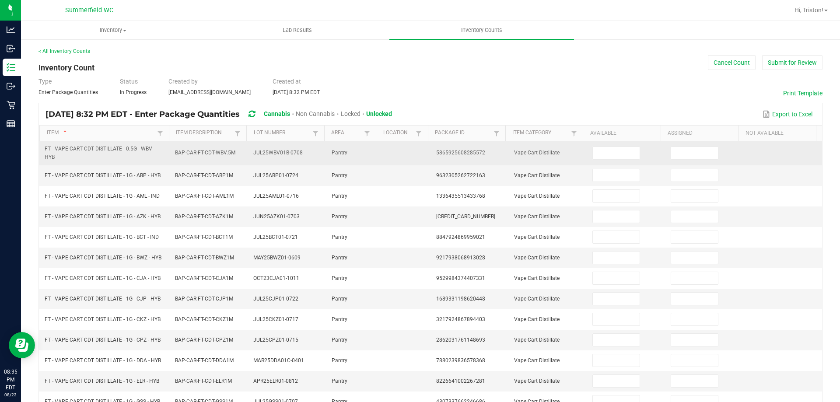
click at [595, 146] on td at bounding box center [626, 153] width 78 height 24
click at [594, 153] on input at bounding box center [616, 153] width 46 height 12
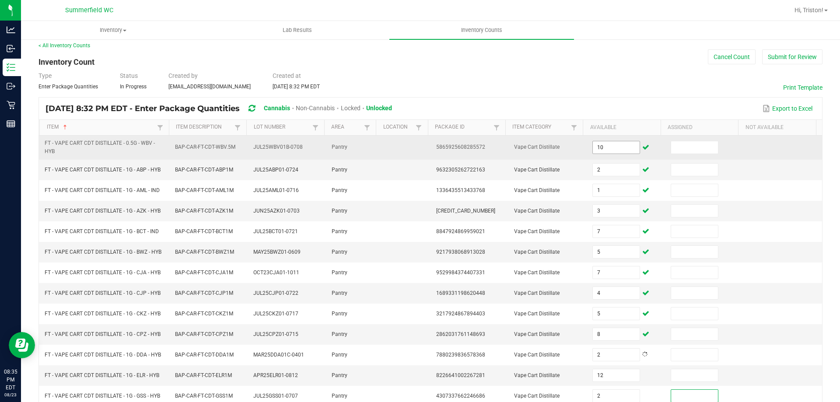
scroll to position [185, 0]
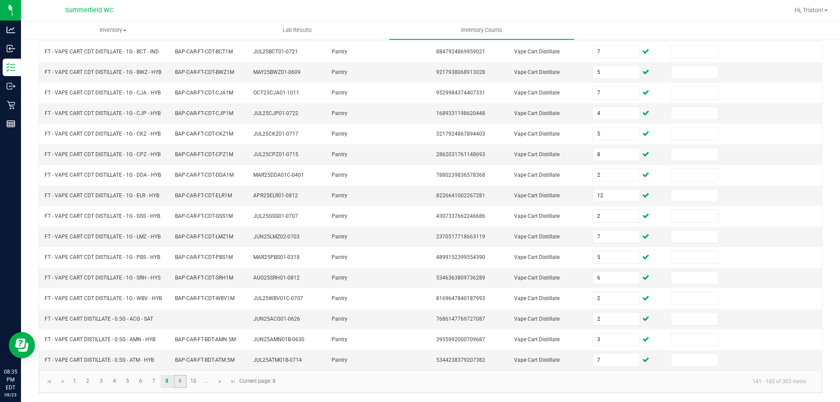
click at [184, 378] on link "9" at bounding box center [180, 381] width 13 height 13
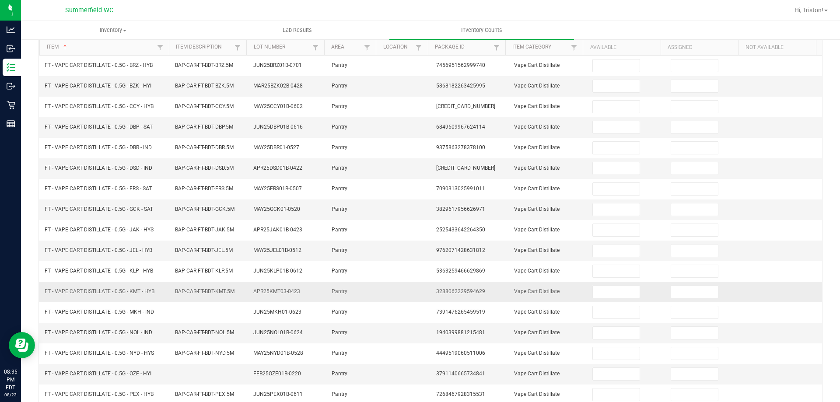
scroll to position [0, 0]
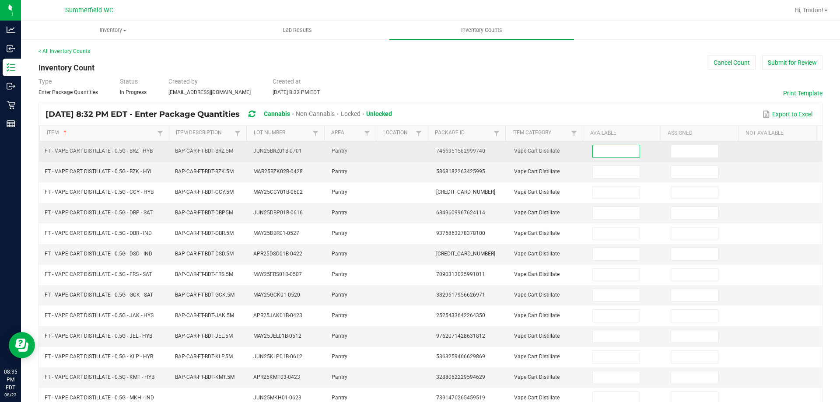
click at [595, 148] on input at bounding box center [616, 151] width 46 height 12
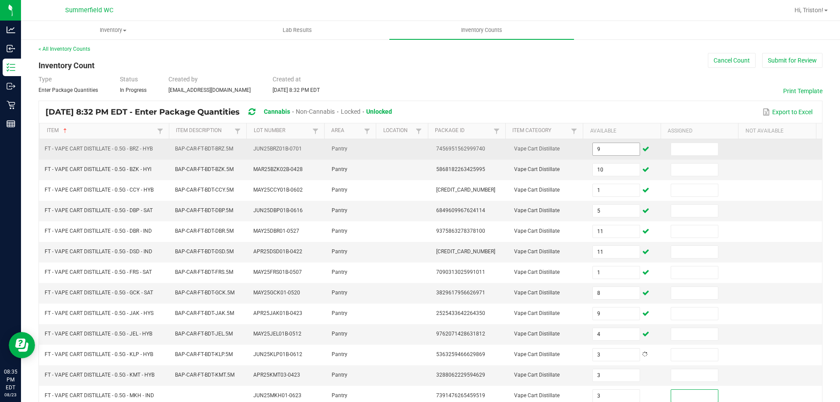
scroll to position [181, 0]
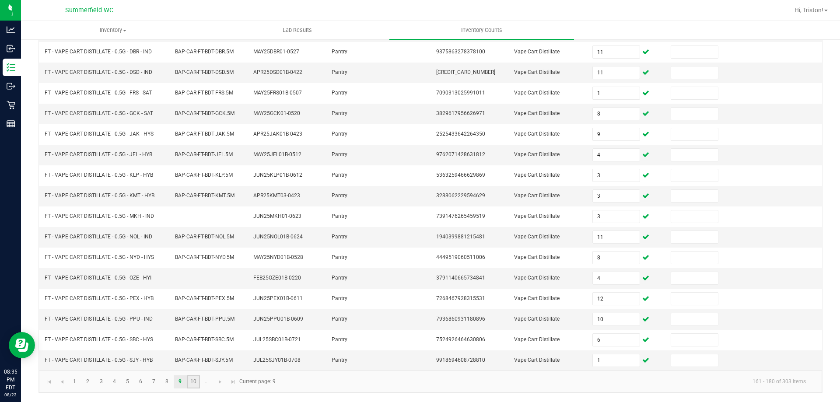
click at [194, 382] on link "10" at bounding box center [193, 381] width 13 height 13
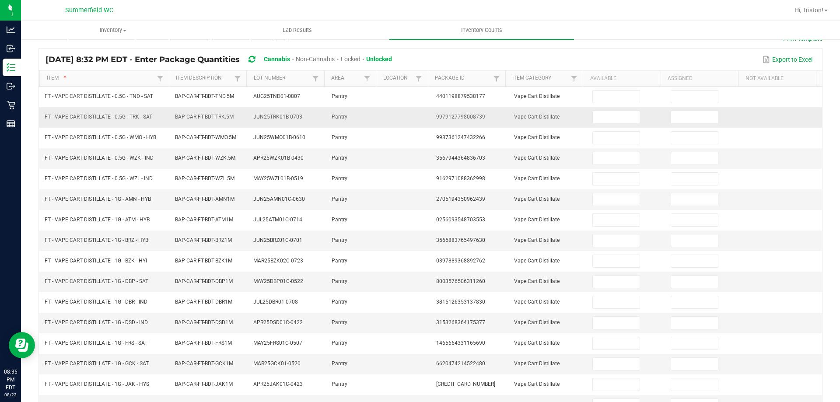
scroll to position [0, 0]
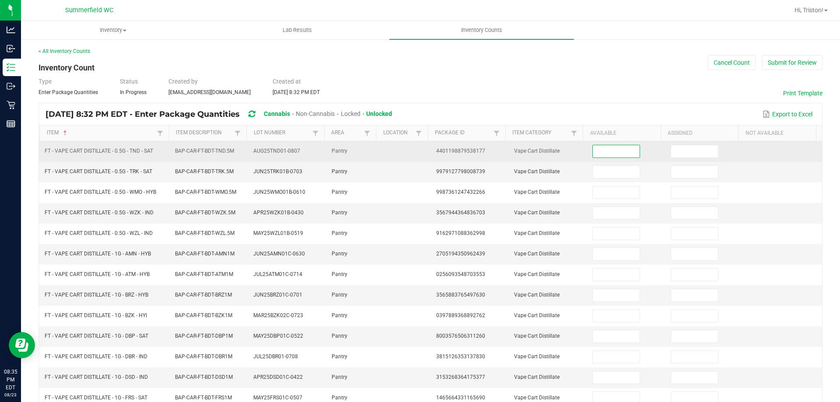
click at [603, 153] on input at bounding box center [616, 151] width 46 height 12
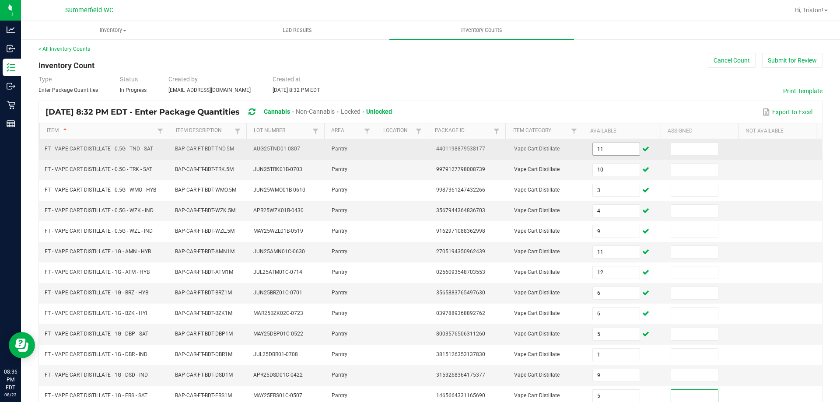
scroll to position [181, 0]
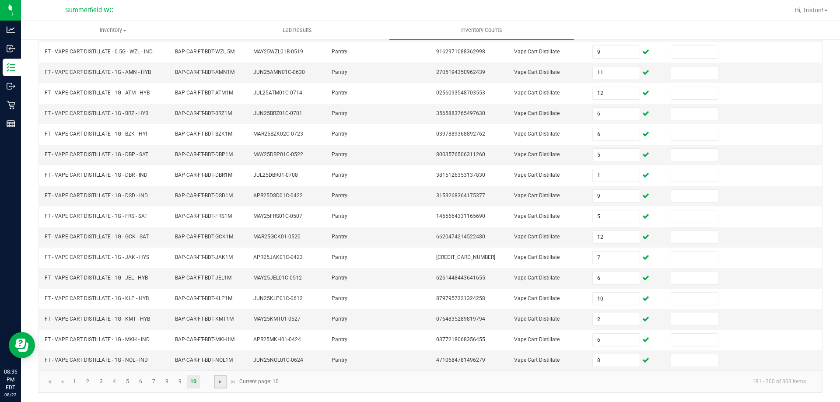
click at [219, 380] on span "Go to the next page" at bounding box center [219, 381] width 7 height 7
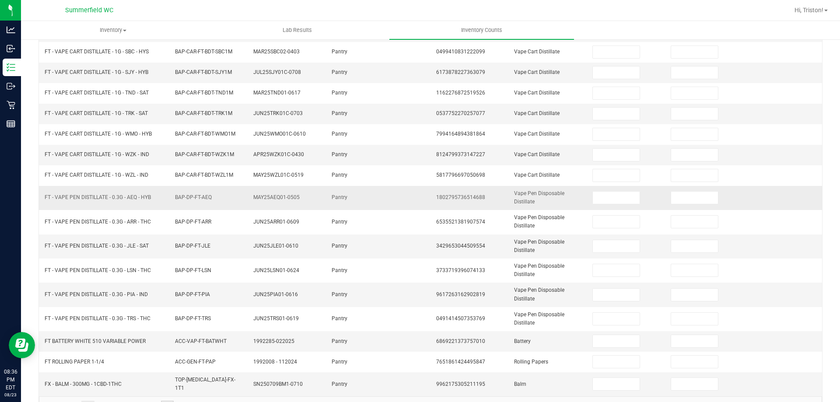
scroll to position [0, 0]
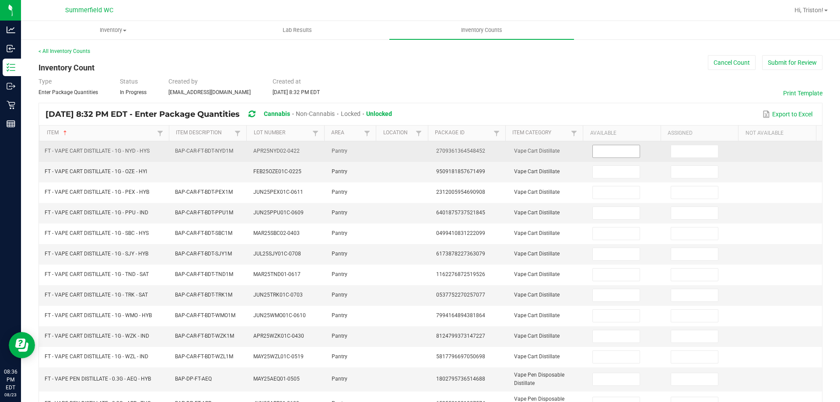
click at [597, 152] on input at bounding box center [616, 151] width 46 height 12
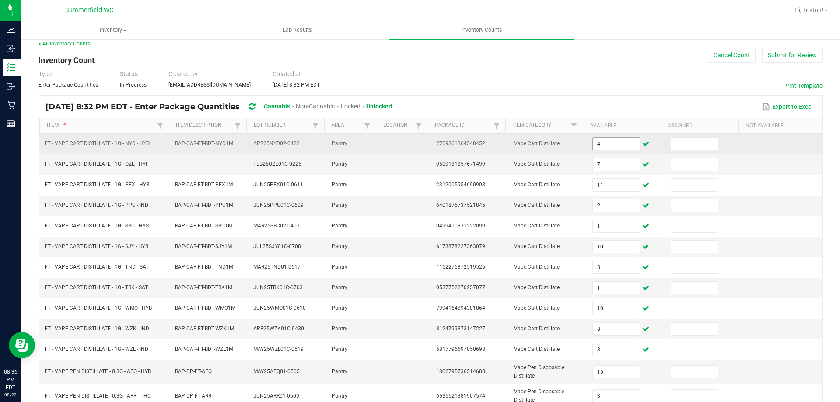
scroll to position [204, 0]
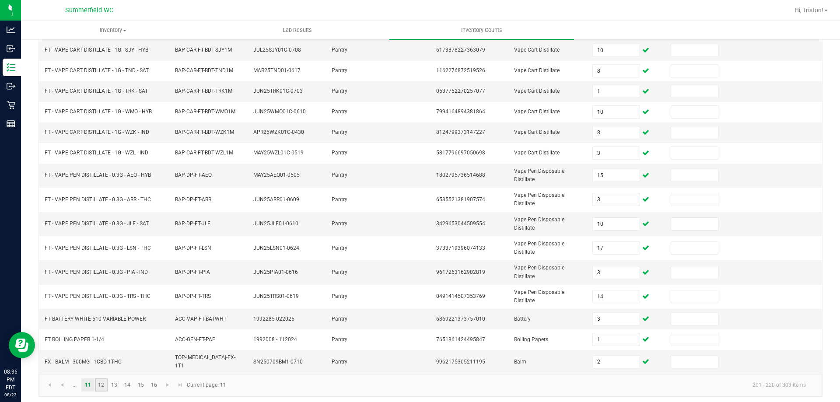
click at [104, 382] on link "12" at bounding box center [101, 384] width 13 height 13
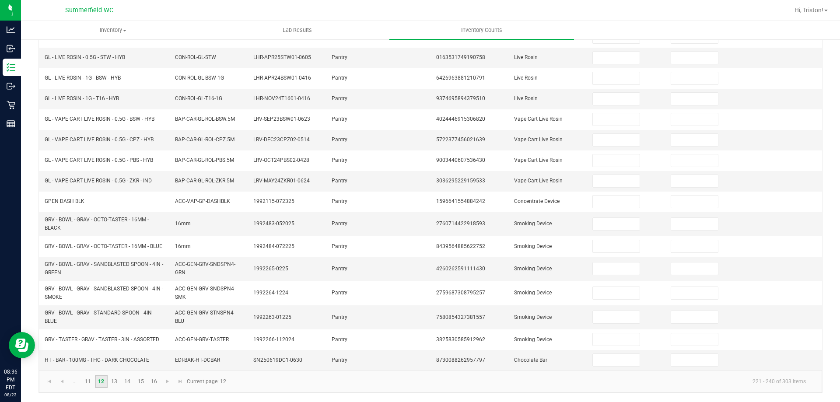
scroll to position [0, 0]
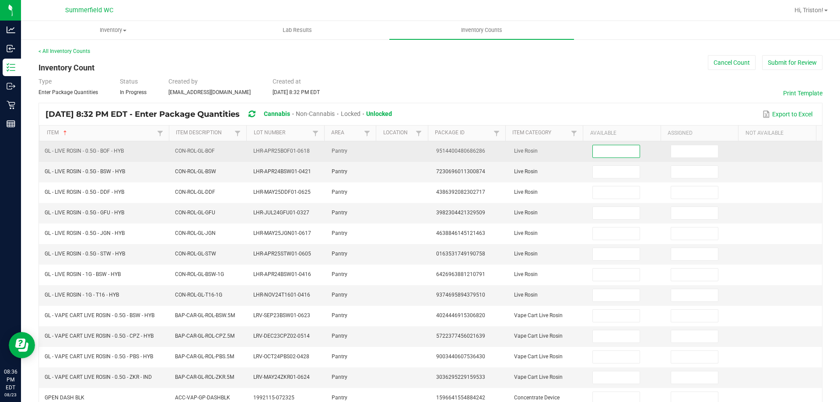
click at [607, 151] on input at bounding box center [616, 151] width 46 height 12
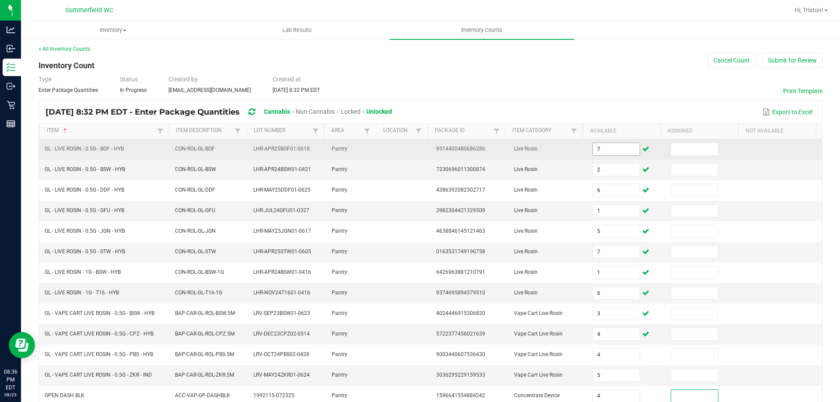
scroll to position [200, 0]
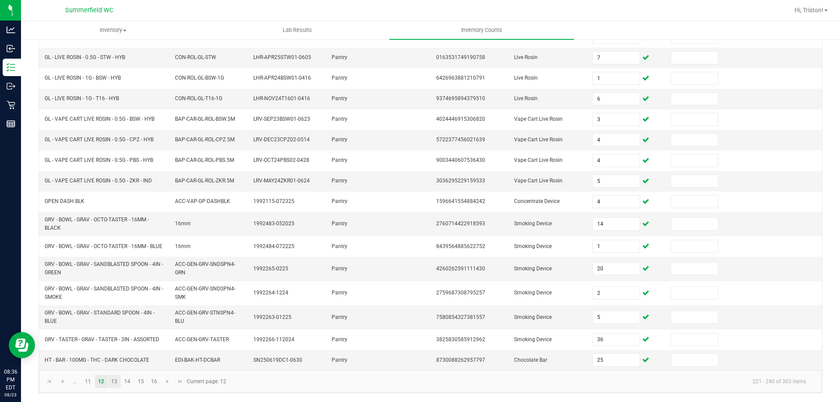
click at [118, 378] on link "13" at bounding box center [114, 381] width 13 height 13
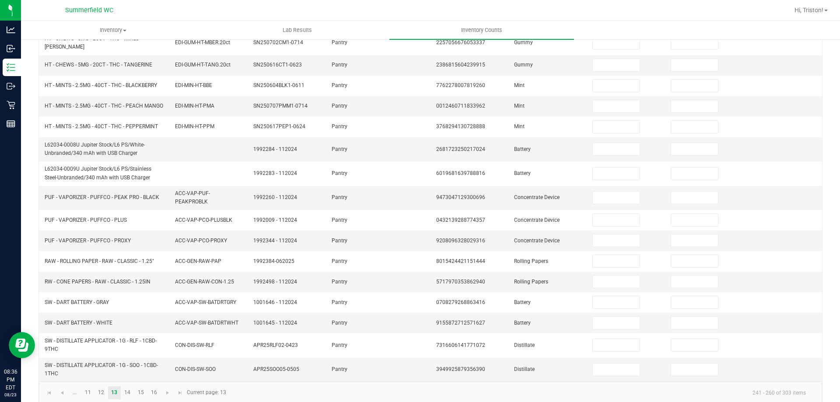
scroll to position [0, 0]
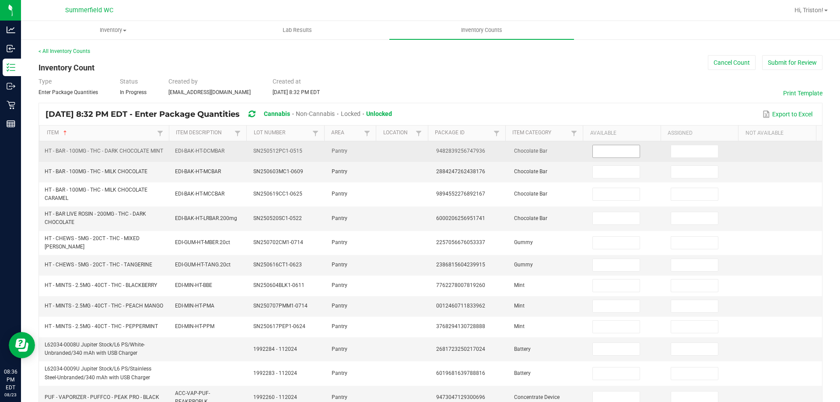
click at [597, 153] on input at bounding box center [616, 151] width 46 height 12
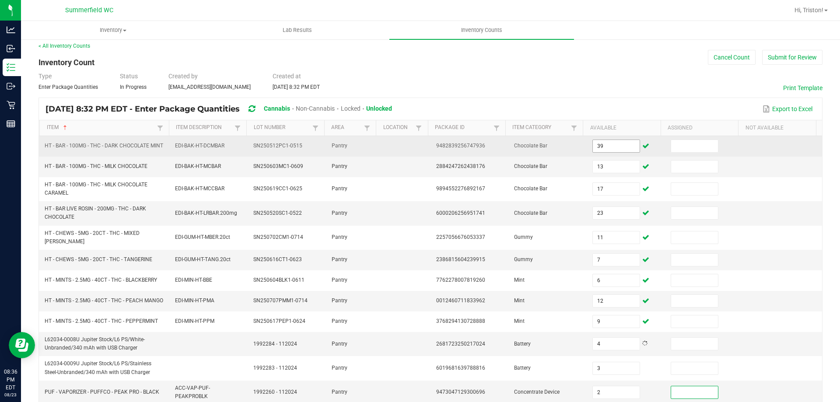
scroll to position [212, 0]
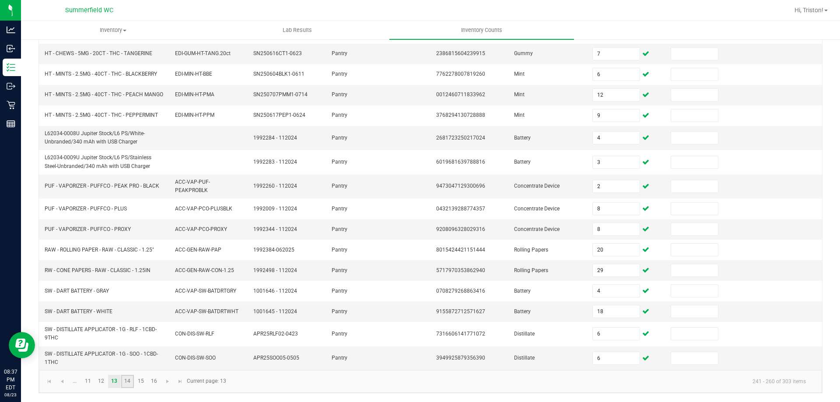
click at [129, 381] on link "14" at bounding box center [127, 381] width 13 height 13
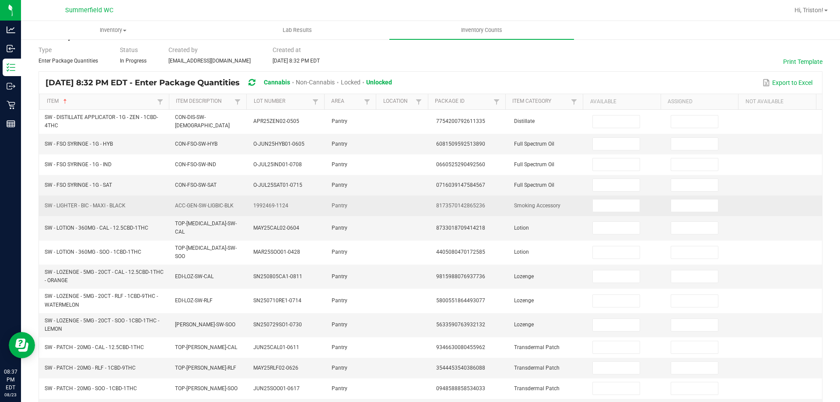
scroll to position [0, 0]
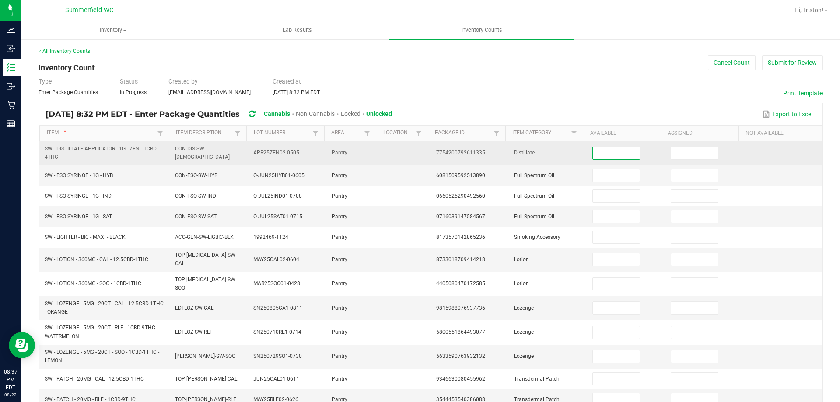
click at [593, 155] on input at bounding box center [616, 153] width 46 height 12
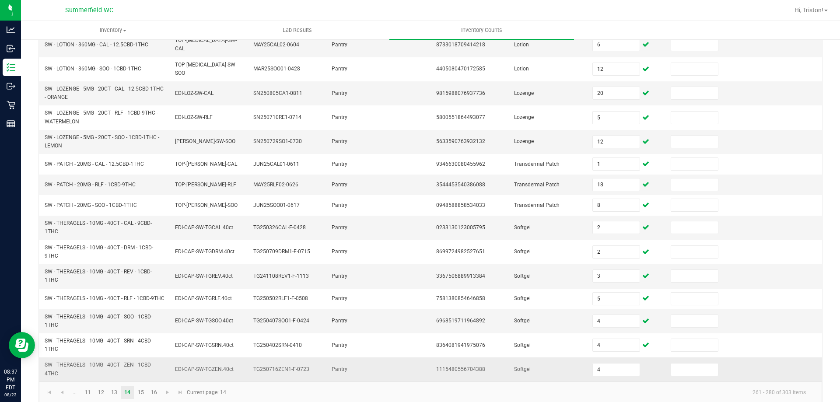
scroll to position [222, 0]
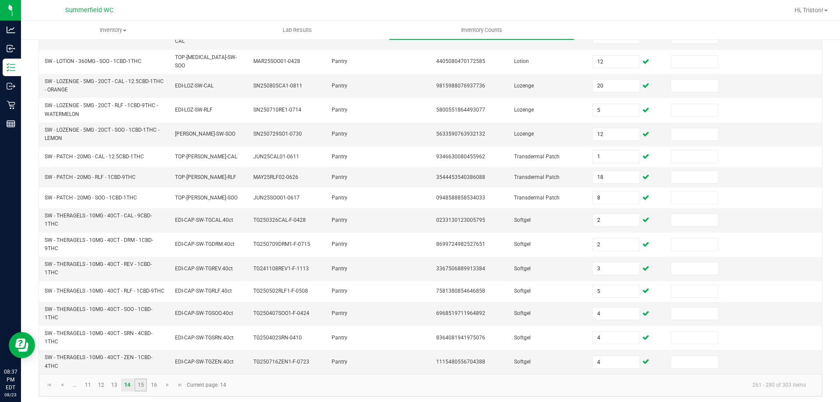
click at [139, 382] on link "15" at bounding box center [140, 384] width 13 height 13
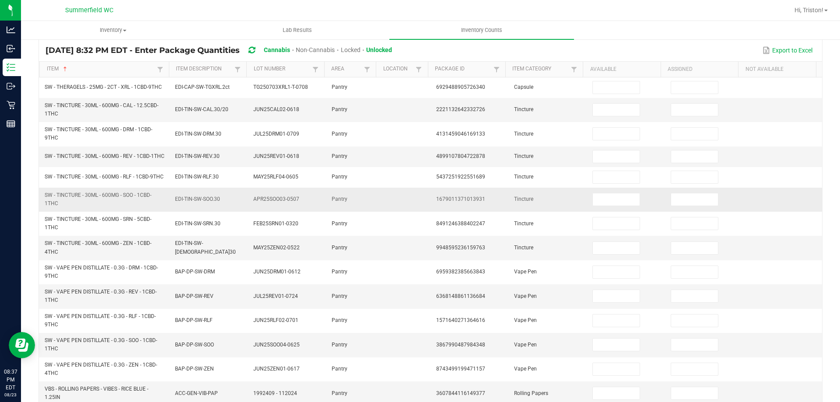
scroll to position [0, 0]
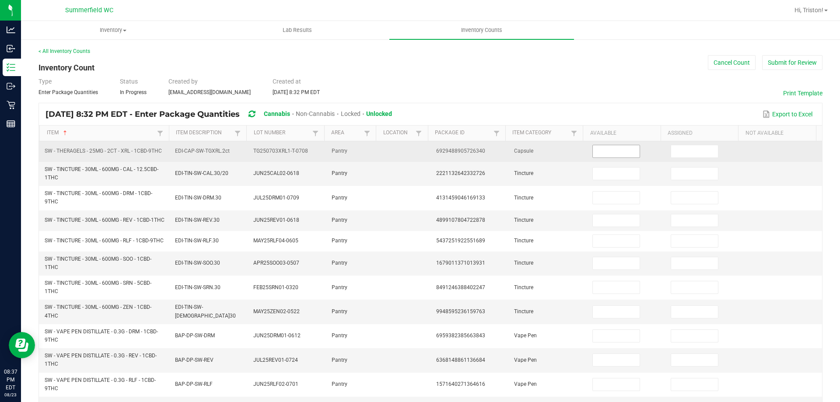
click at [601, 149] on input at bounding box center [616, 151] width 46 height 12
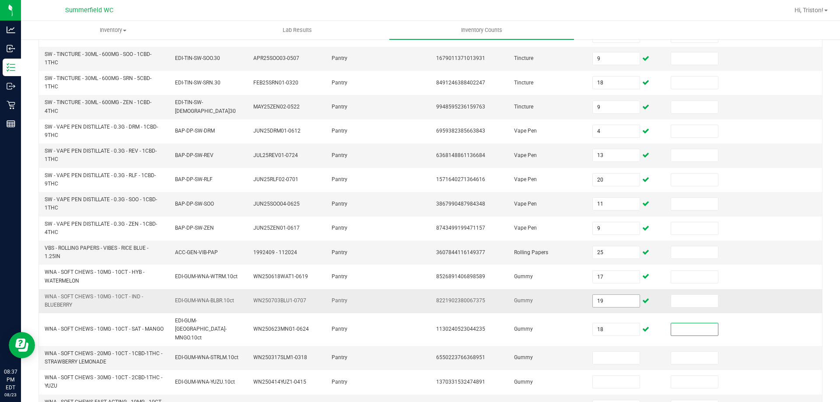
click at [608, 306] on input "19" at bounding box center [616, 301] width 46 height 12
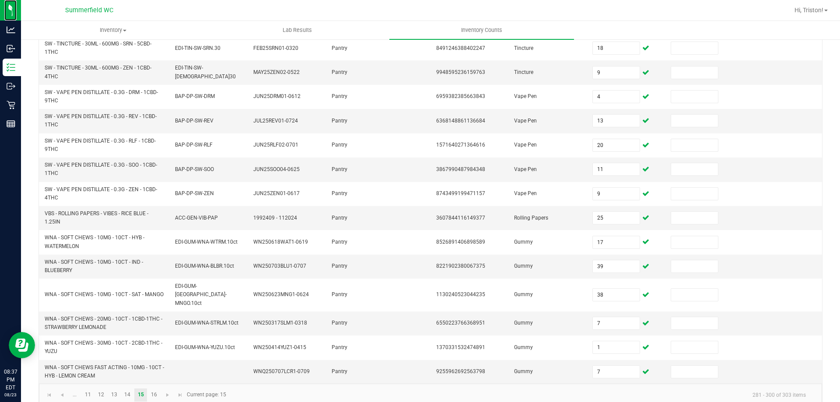
scroll to position [251, 0]
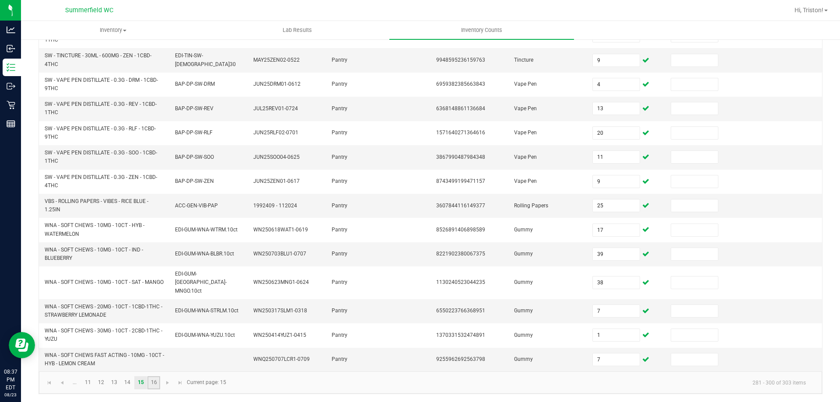
click at [159, 380] on link "16" at bounding box center [153, 382] width 13 height 13
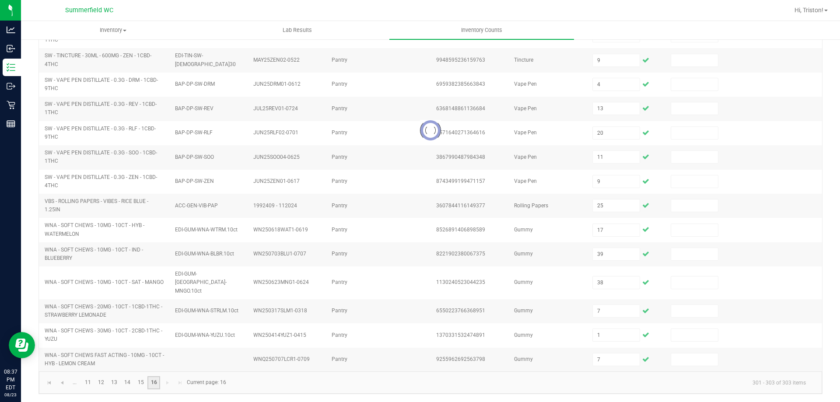
scroll to position [0, 0]
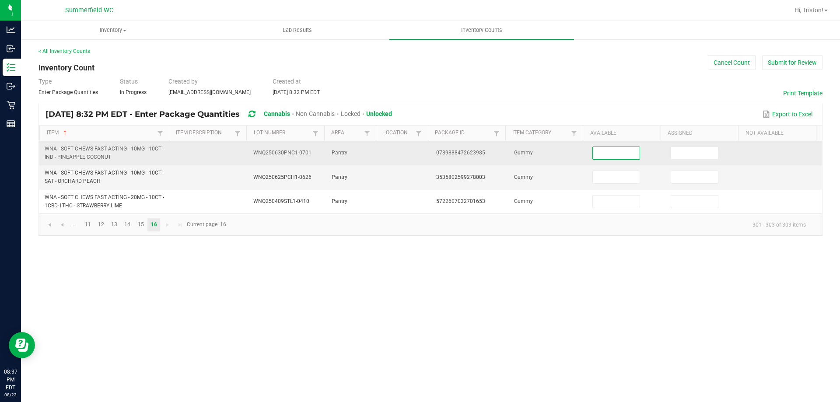
click at [610, 150] on input at bounding box center [616, 153] width 46 height 12
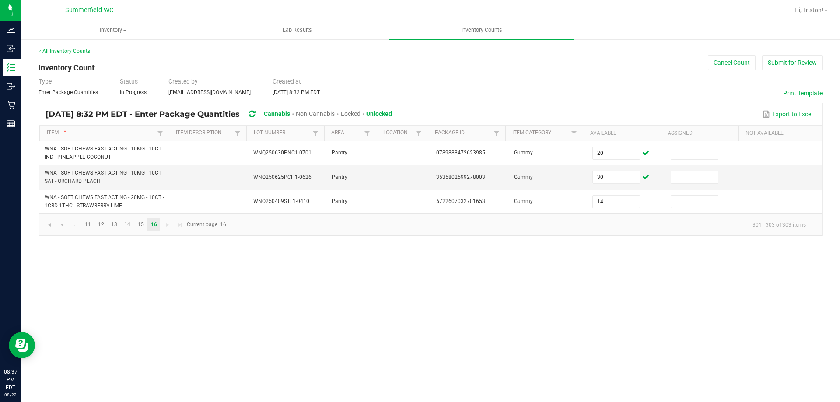
click at [588, 89] on div "Type Enter Package Quantities Status In Progress Created by [EMAIL_ADDRESS][DOM…" at bounding box center [430, 86] width 784 height 19
click at [781, 63] on button "Submit for Review" at bounding box center [792, 62] width 60 height 15
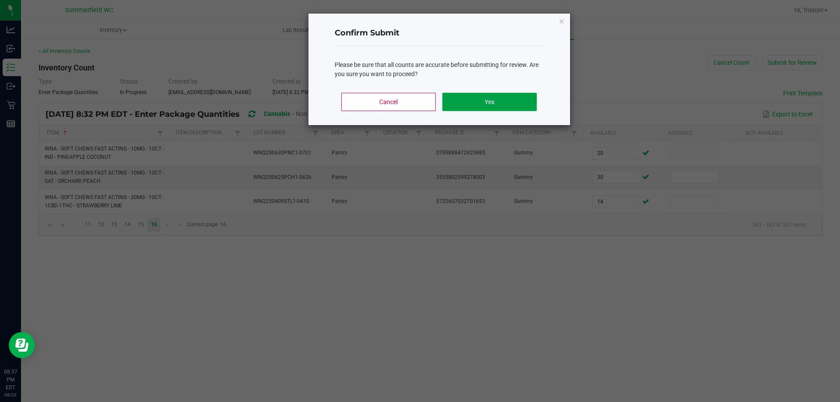
click at [516, 98] on button "Yes" at bounding box center [489, 102] width 94 height 18
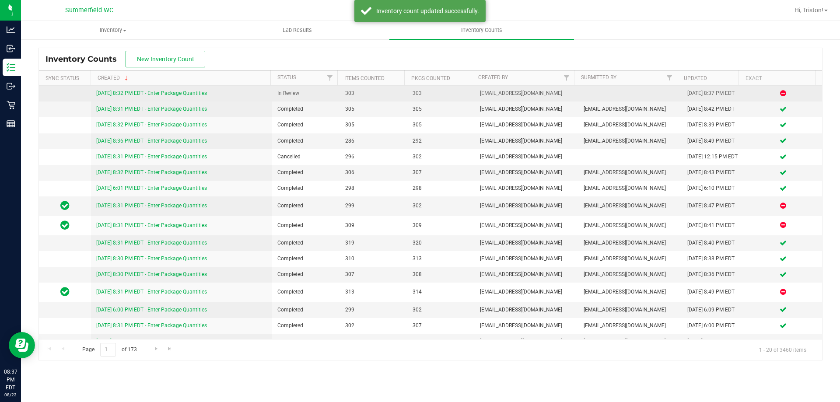
click at [146, 93] on link "[DATE] 8:32 PM EDT - Enter Package Quantities" at bounding box center [151, 93] width 111 height 6
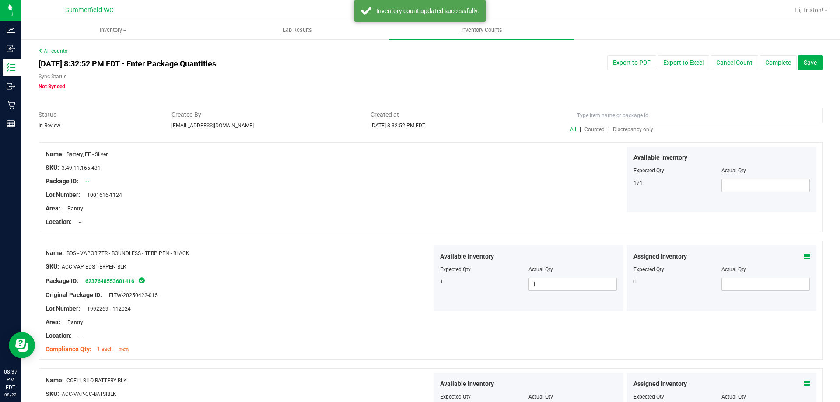
click at [624, 131] on span "Discrepancy only" at bounding box center [633, 129] width 40 height 6
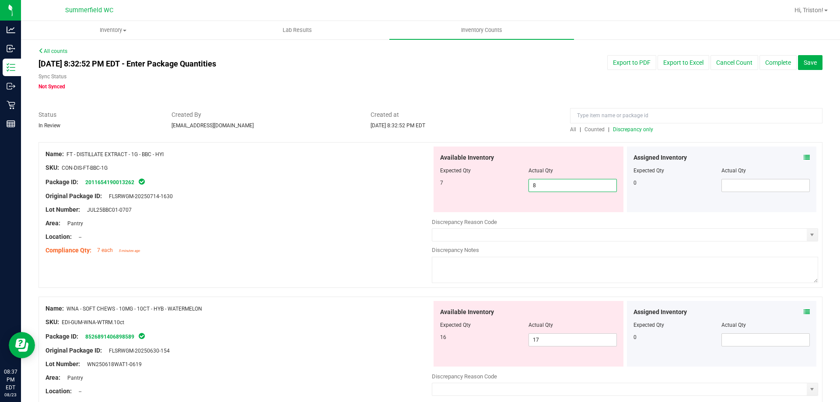
click at [551, 184] on span "8 8" at bounding box center [572, 185] width 88 height 13
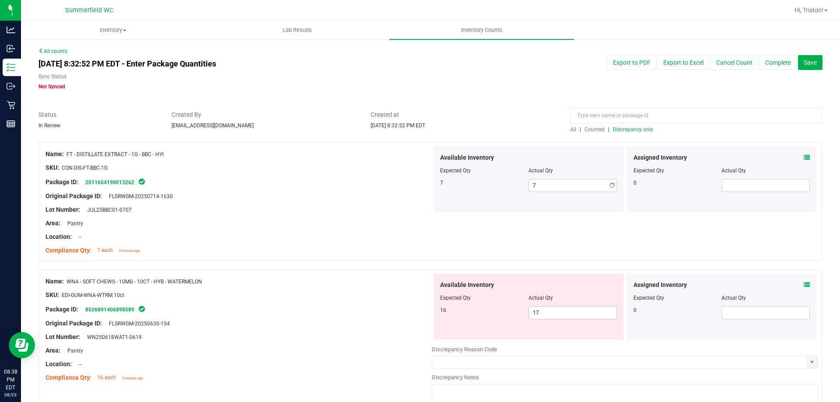
click at [385, 246] on div "Compliance Qty: 7 each 5 minutes ago" at bounding box center [238, 250] width 386 height 9
click at [558, 307] on span "17 17" at bounding box center [572, 312] width 88 height 13
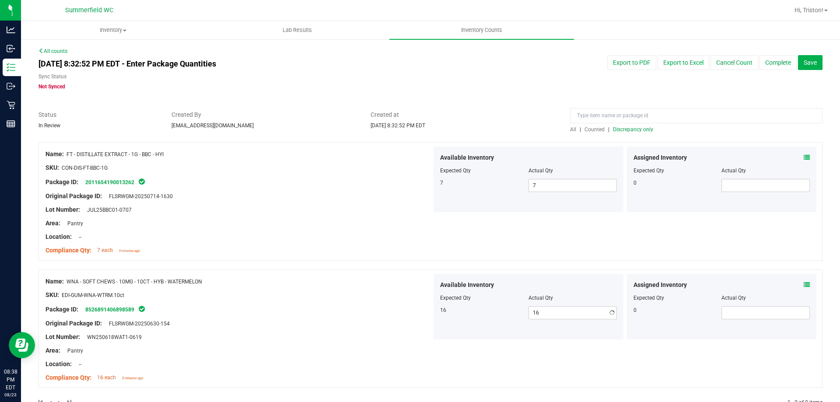
drag, startPoint x: 92, startPoint y: 159, endPoint x: 266, endPoint y: 212, distance: 181.6
click at [97, 159] on div at bounding box center [238, 161] width 386 height 4
click at [640, 126] on div "All | Counted | Discrepancy only" at bounding box center [696, 130] width 252 height 8
click at [640, 129] on span "Discrepancy only" at bounding box center [633, 129] width 40 height 6
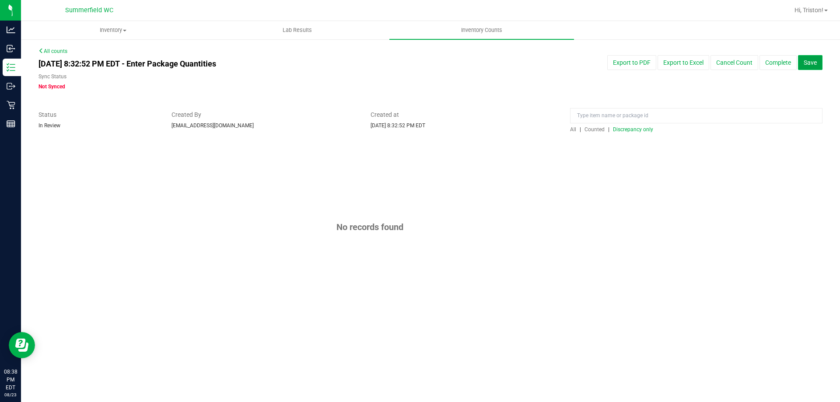
click at [812, 63] on span "Save" at bounding box center [809, 62] width 13 height 7
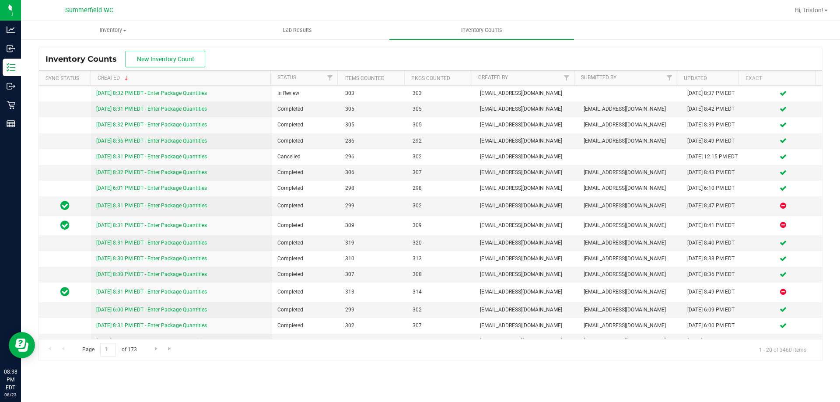
click at [425, 59] on div "Inventory Counts New Inventory Count" at bounding box center [430, 59] width 783 height 22
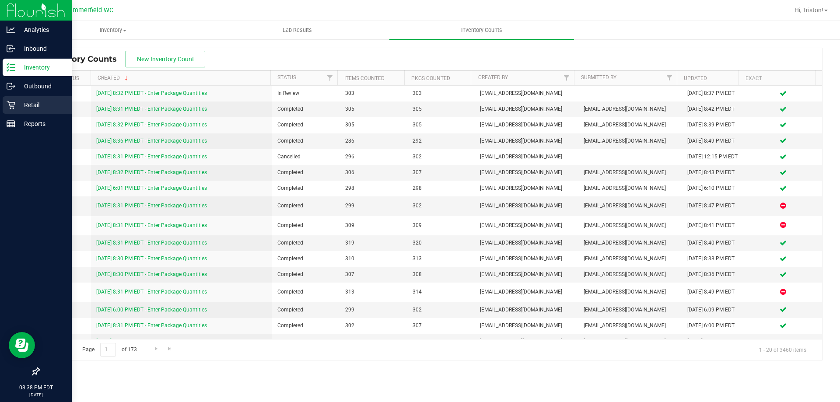
click at [19, 101] on p "Retail" at bounding box center [41, 105] width 52 height 10
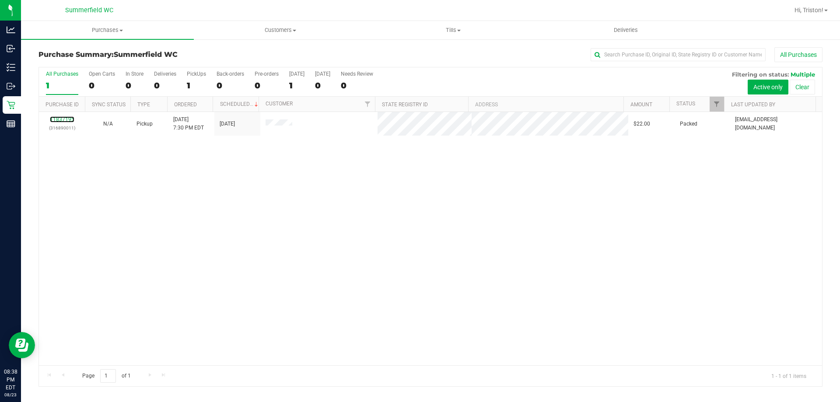
click at [69, 119] on link "11837195" at bounding box center [62, 119] width 24 height 6
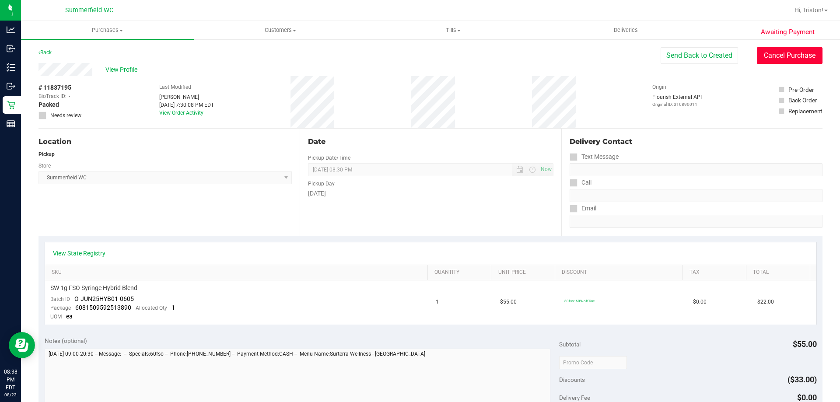
click at [785, 56] on button "Cancel Purchase" at bounding box center [790, 55] width 66 height 17
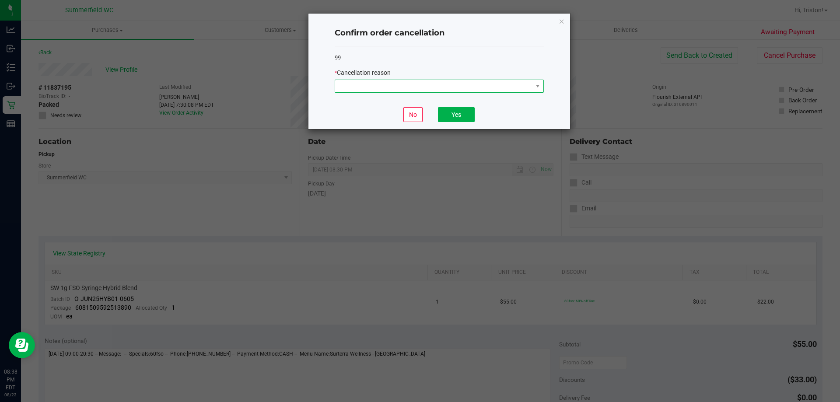
click at [447, 92] on span at bounding box center [439, 86] width 209 height 13
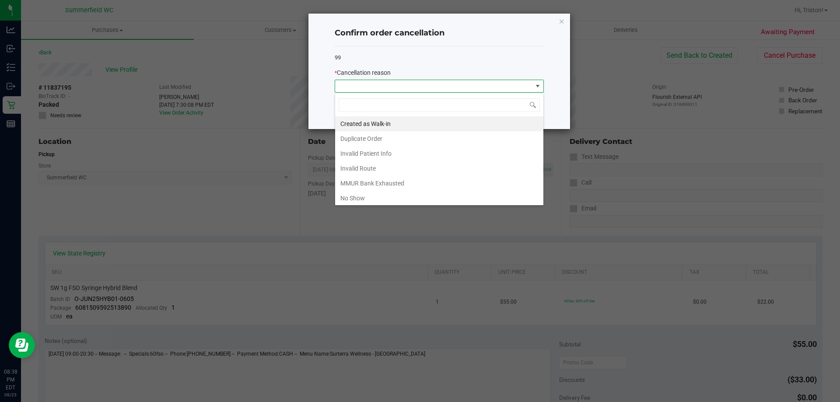
scroll to position [13, 209]
click at [393, 192] on li "No Show" at bounding box center [439, 198] width 208 height 15
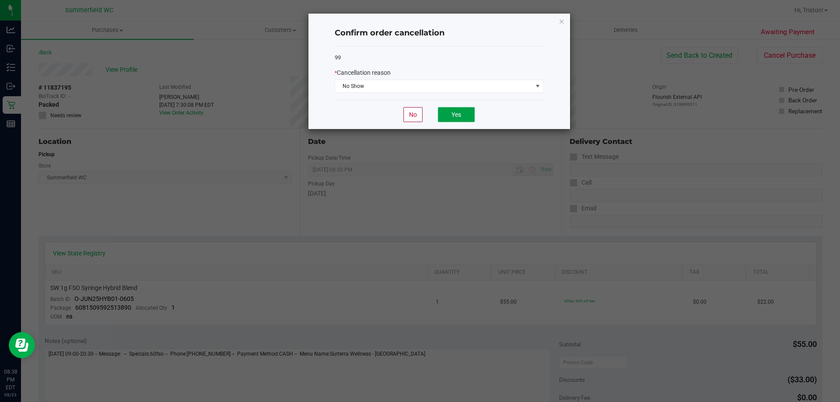
click at [460, 119] on button "Yes" at bounding box center [456, 114] width 37 height 15
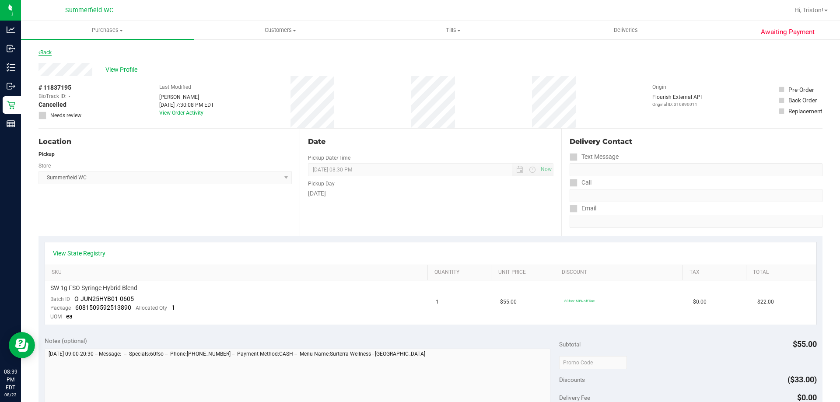
click at [49, 53] on link "Back" at bounding box center [44, 52] width 13 height 6
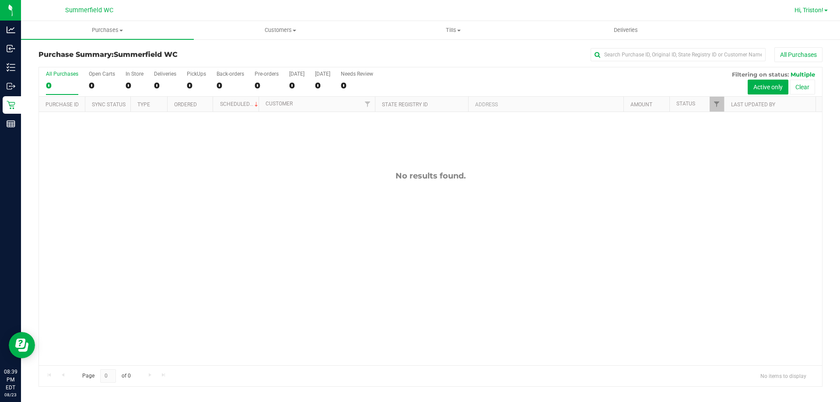
click at [812, 10] on span "Hi, Triston!" at bounding box center [808, 10] width 29 height 7
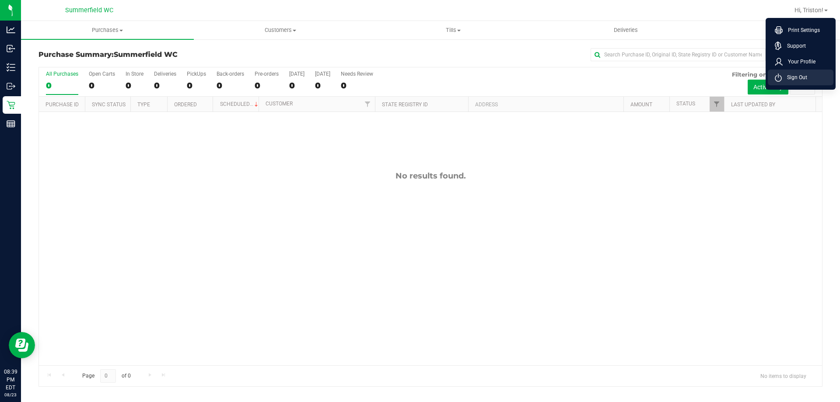
click at [808, 72] on li "Sign Out" at bounding box center [800, 78] width 66 height 16
